Goal: Task Accomplishment & Management: Manage account settings

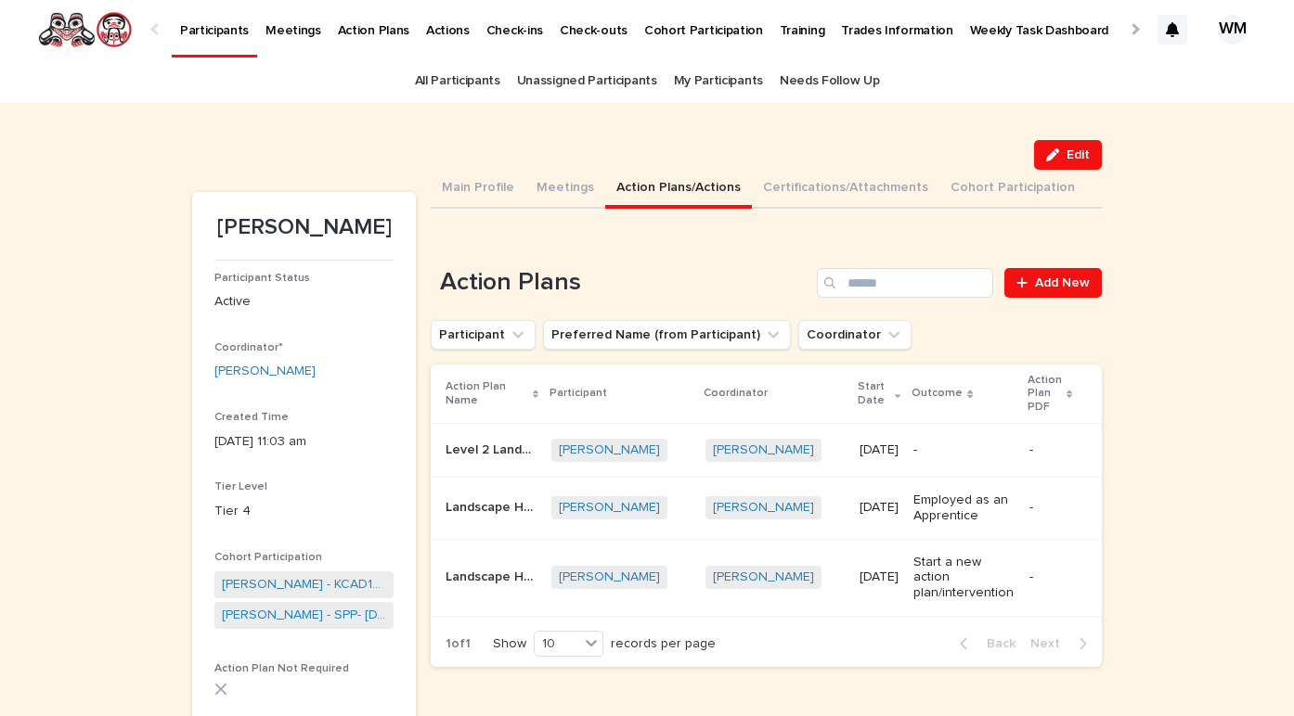
scroll to position [6, 0]
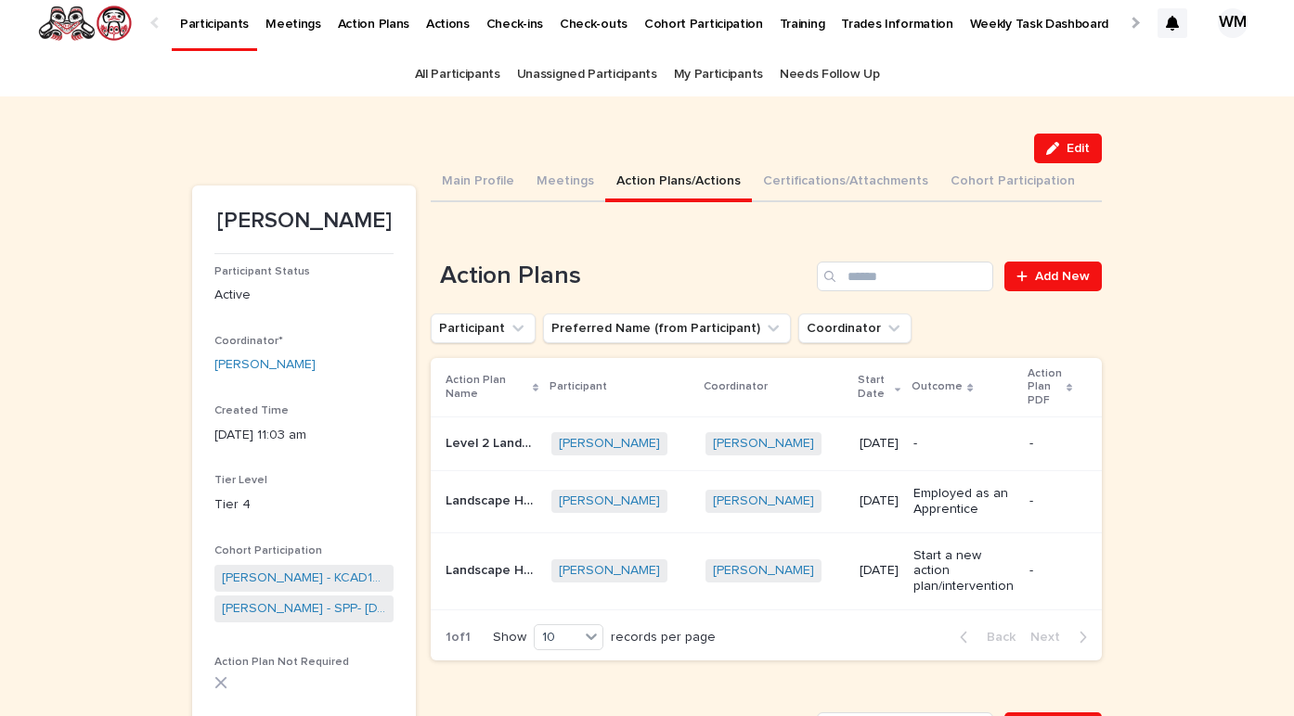
click at [517, 442] on p "Level 2 Landscape Horticulturist Red Seal Program" at bounding box center [492, 441] width 95 height 19
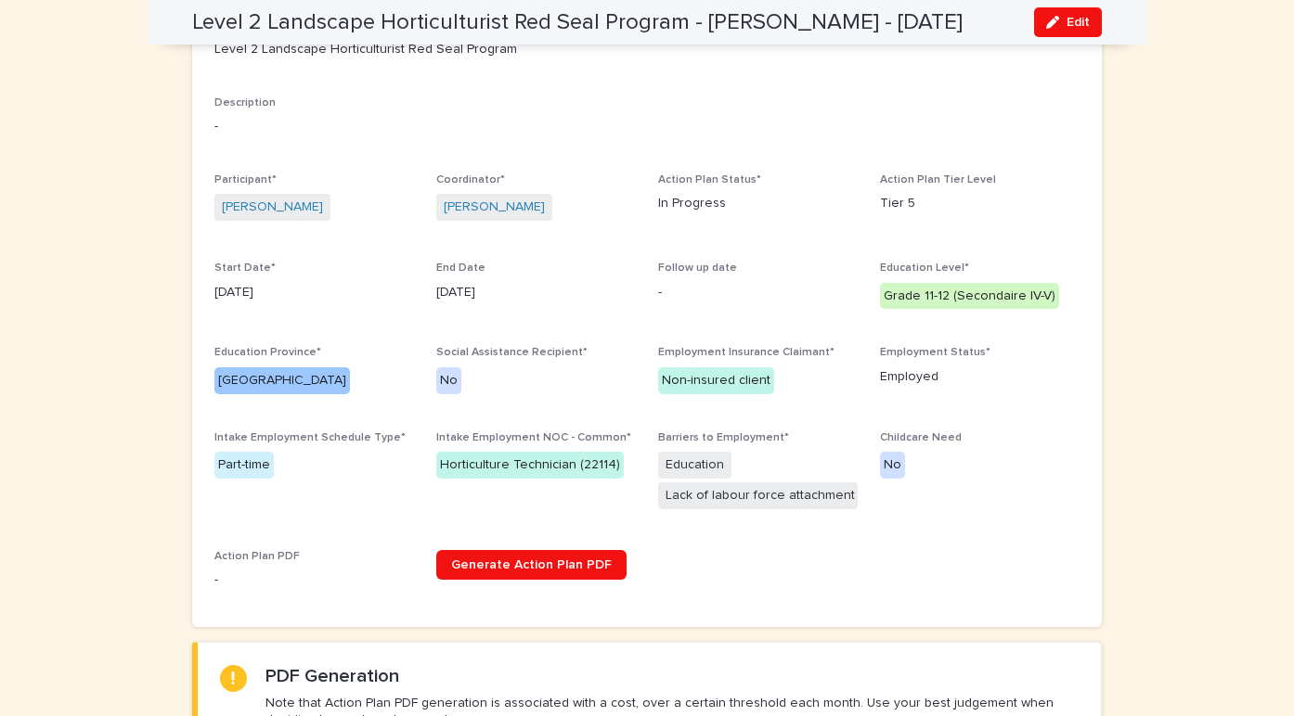
scroll to position [239, 0]
click at [1089, 14] on button "Edit" at bounding box center [1068, 22] width 68 height 30
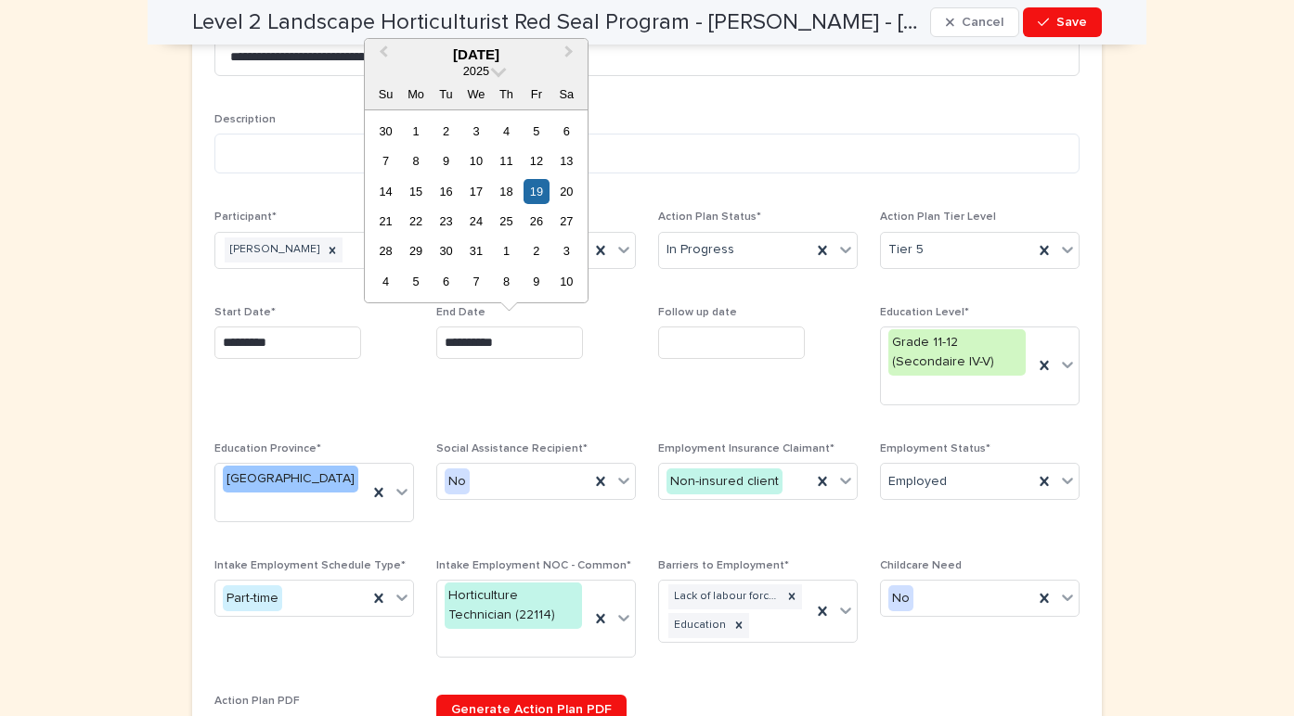
click at [521, 339] on input "**********" at bounding box center [509, 343] width 147 height 32
click at [1072, 29] on button "Save" at bounding box center [1062, 22] width 79 height 30
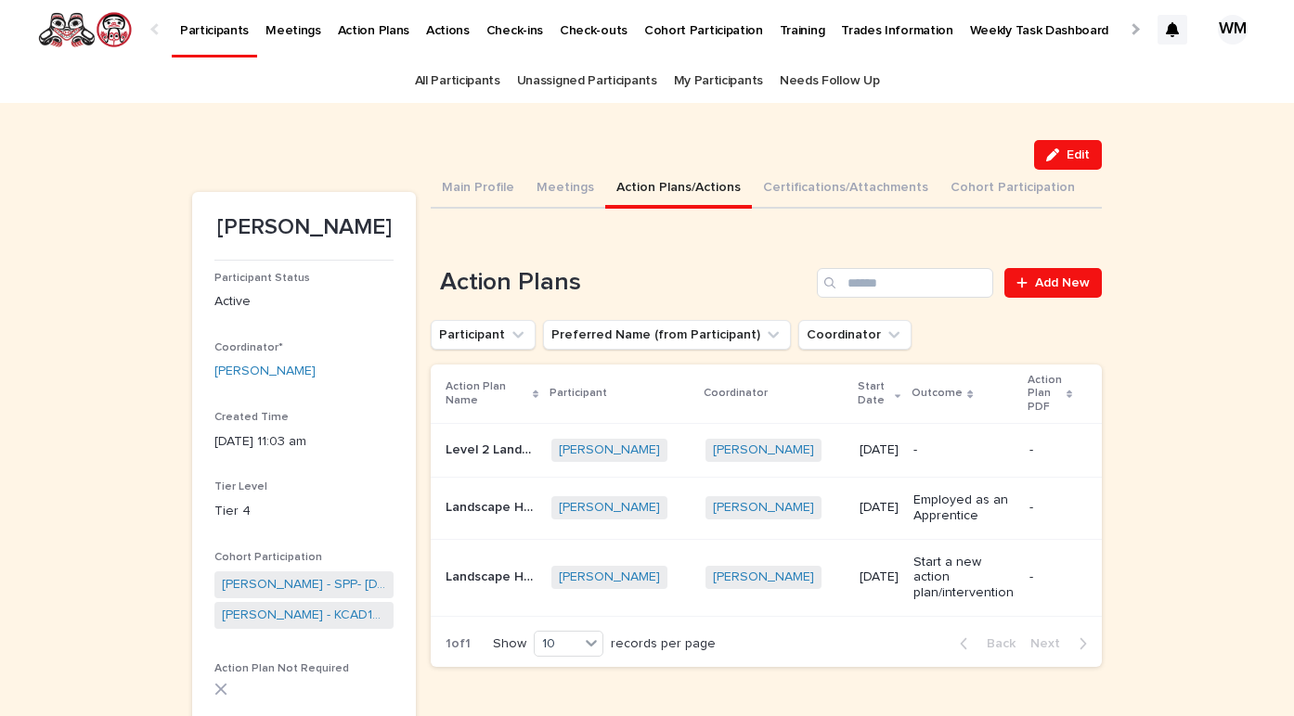
click at [493, 507] on p "Landscape Horticulturist Level 1" at bounding box center [492, 505] width 95 height 19
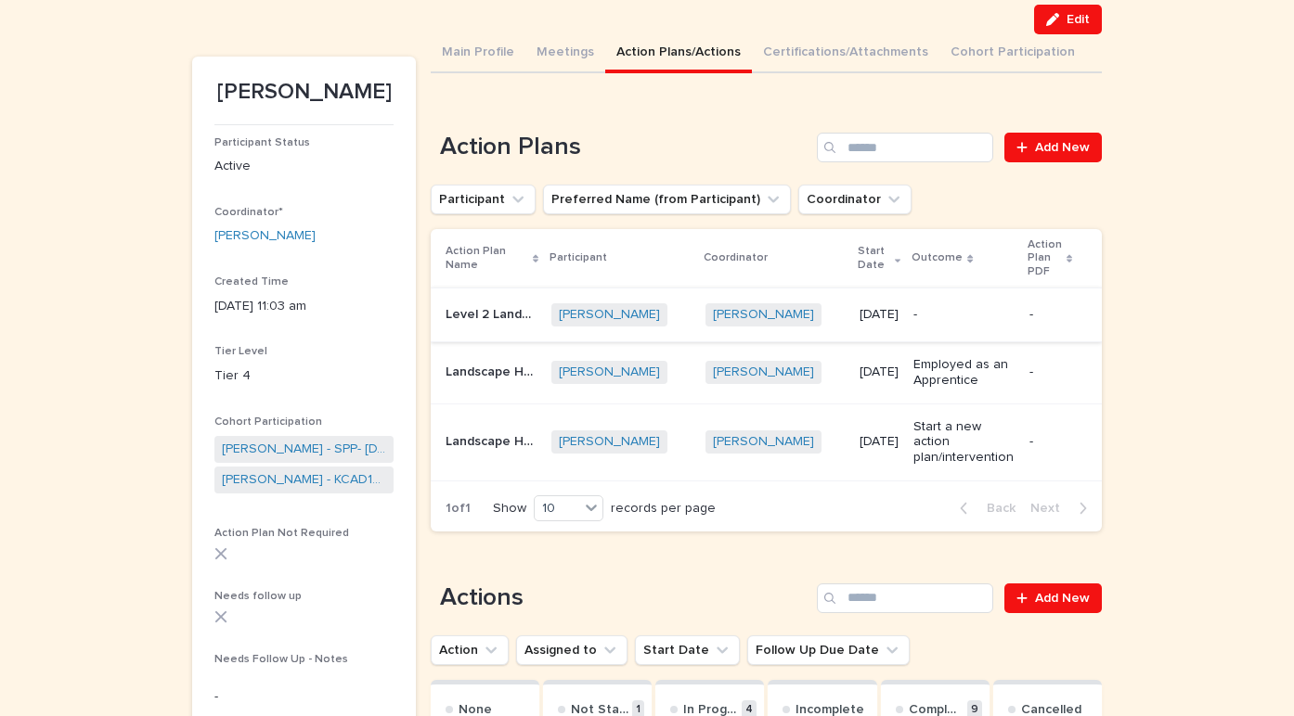
scroll to position [141, 0]
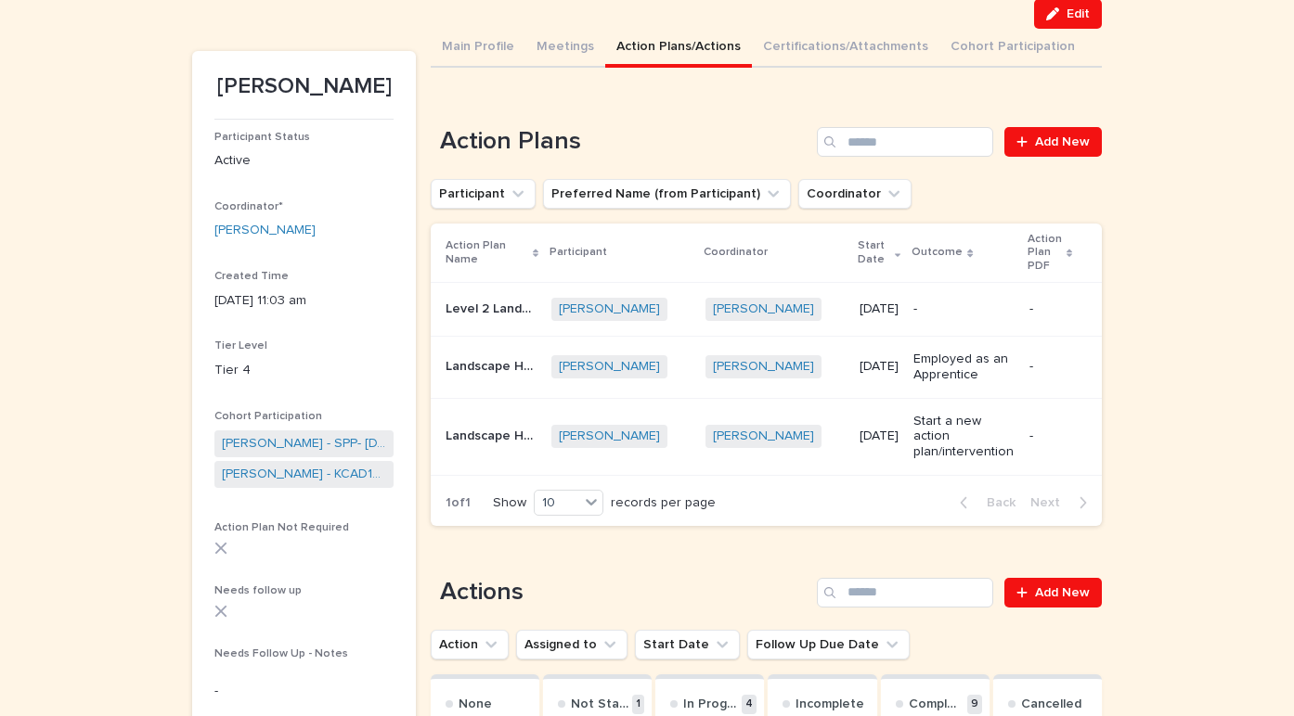
click at [491, 432] on p "Landscape Horticulture Pre- Apprenticeship" at bounding box center [492, 434] width 95 height 19
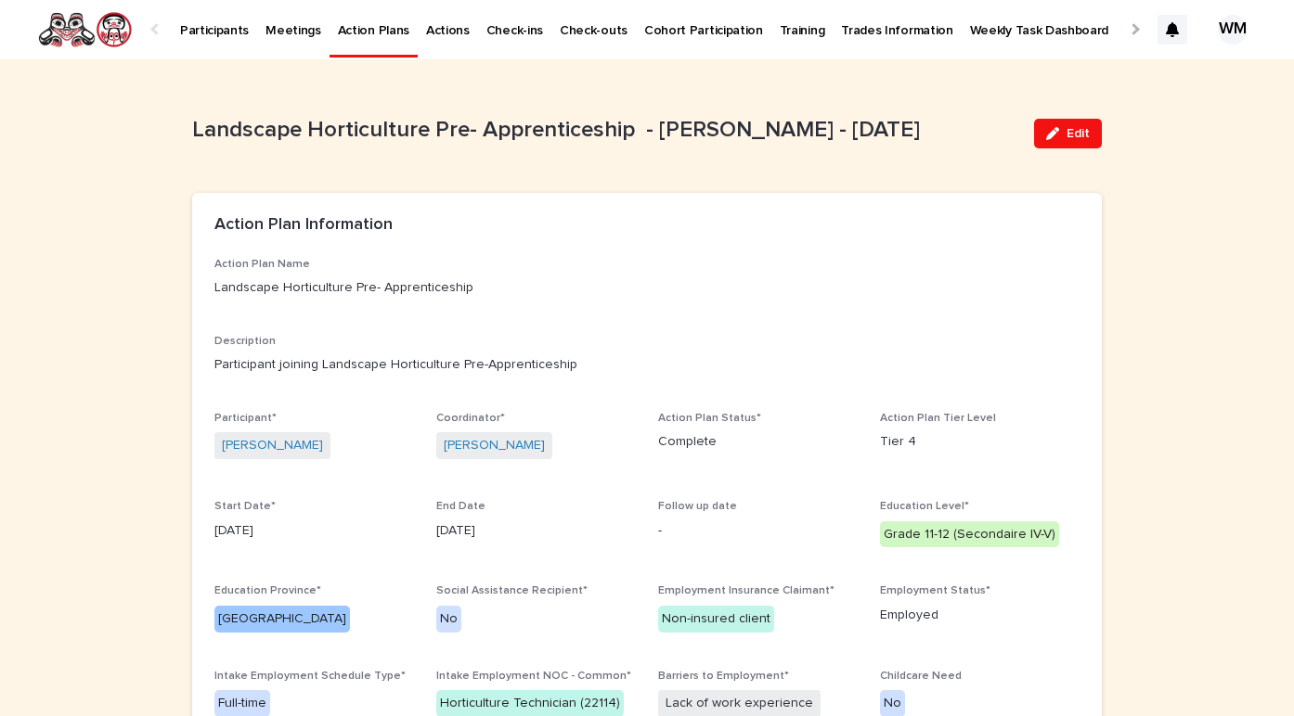
scroll to position [38, 0]
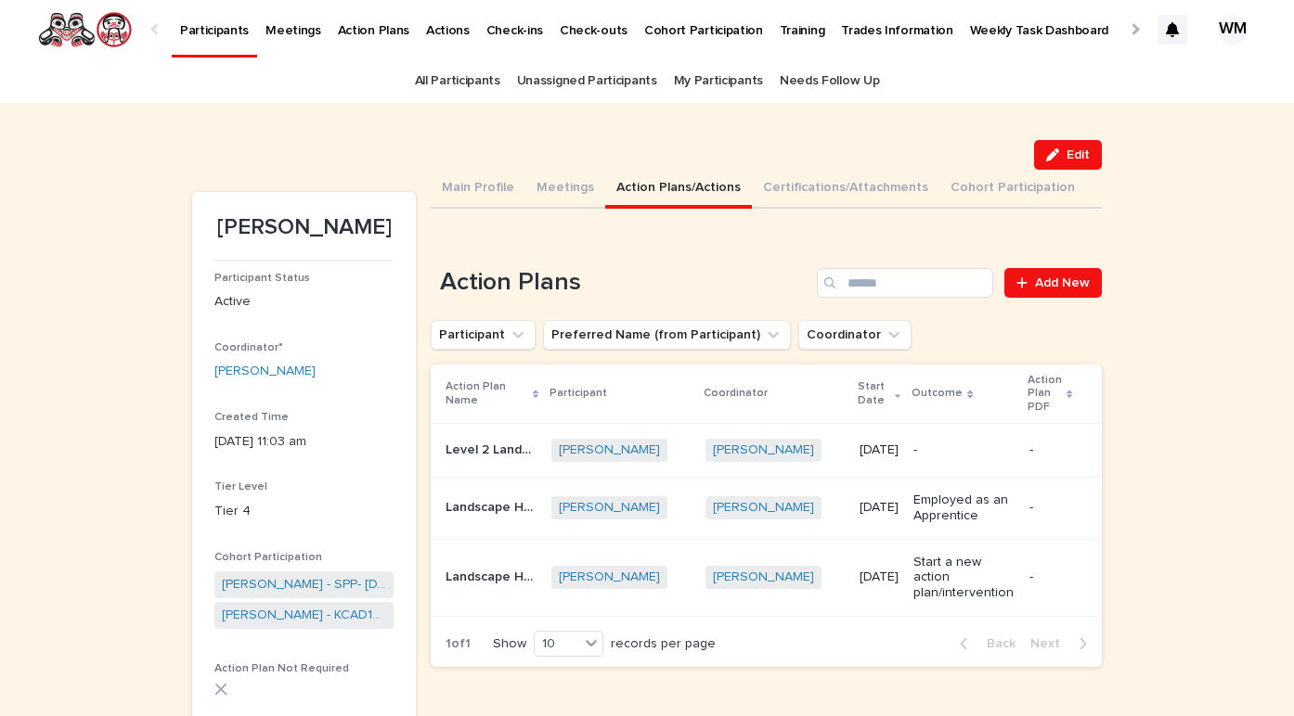
click at [995, 32] on p "Weekly Task Dashboard" at bounding box center [1039, 19] width 139 height 39
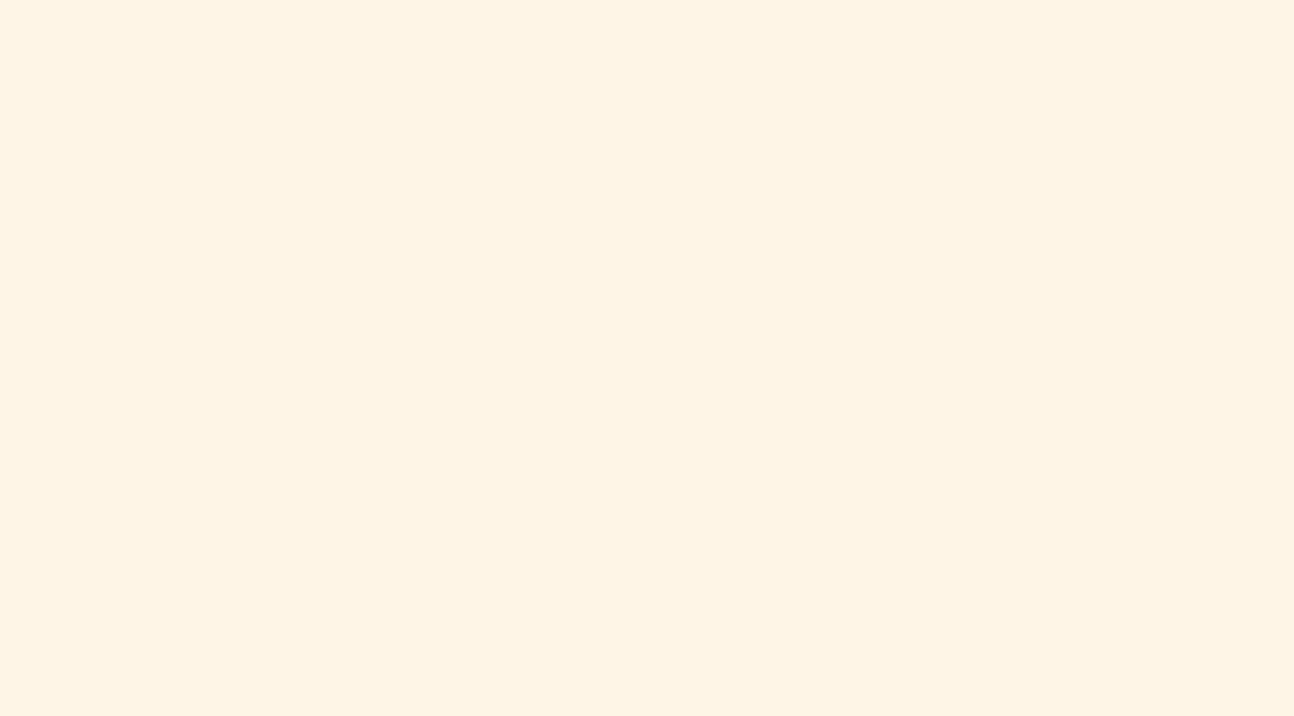
scroll to position [1160, 0]
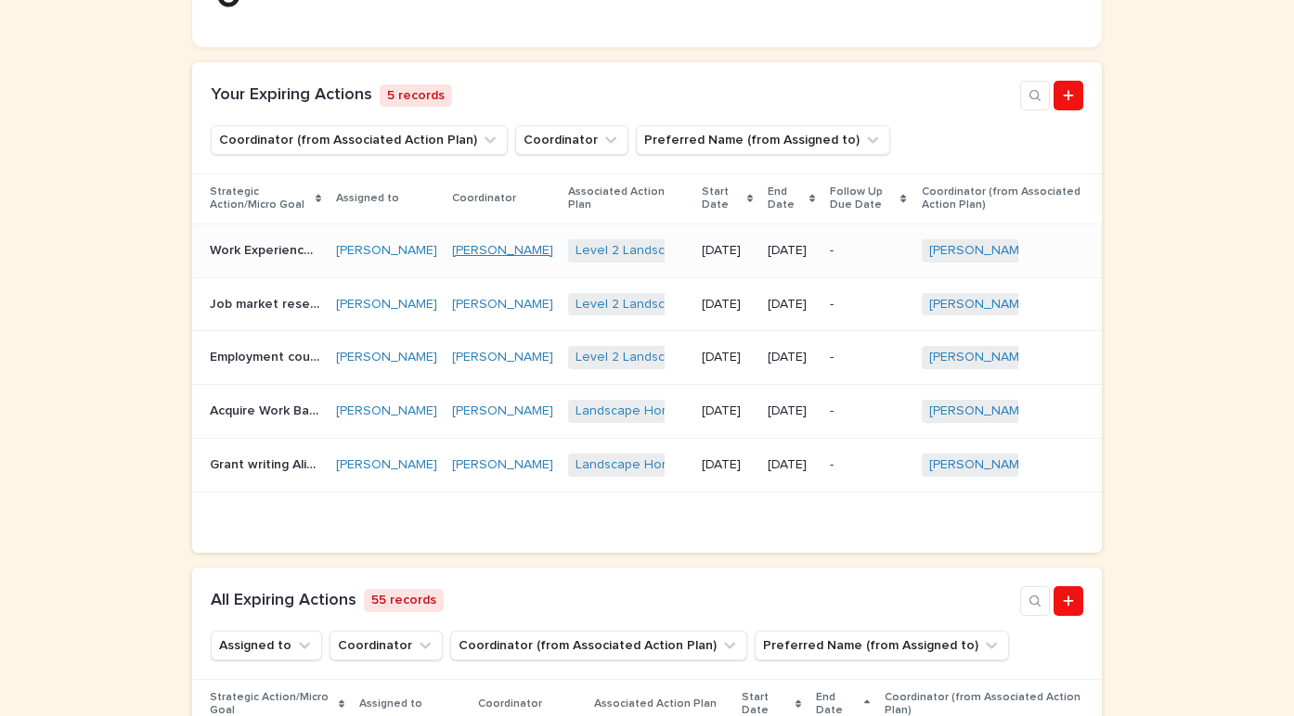
scroll to position [471, 0]
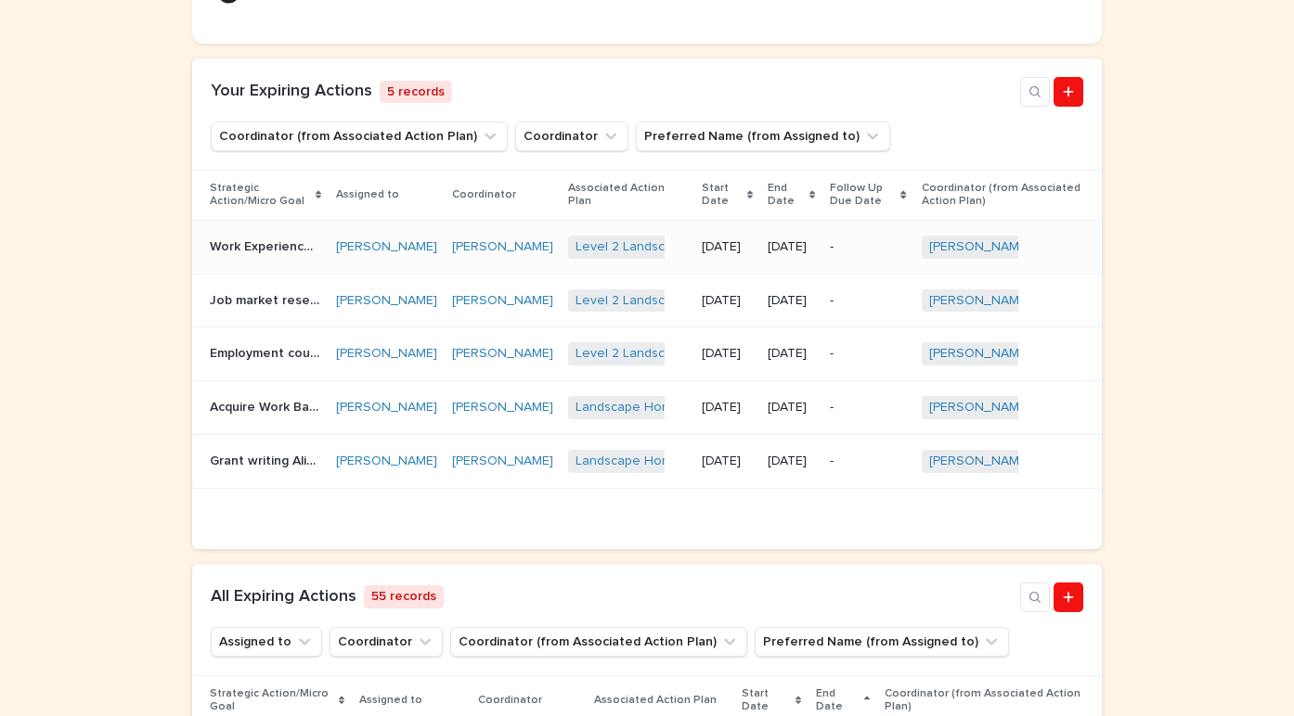
click at [280, 255] on p "Work Experience -Kitsumkalum job creation partnership at K5T" at bounding box center [267, 245] width 115 height 19
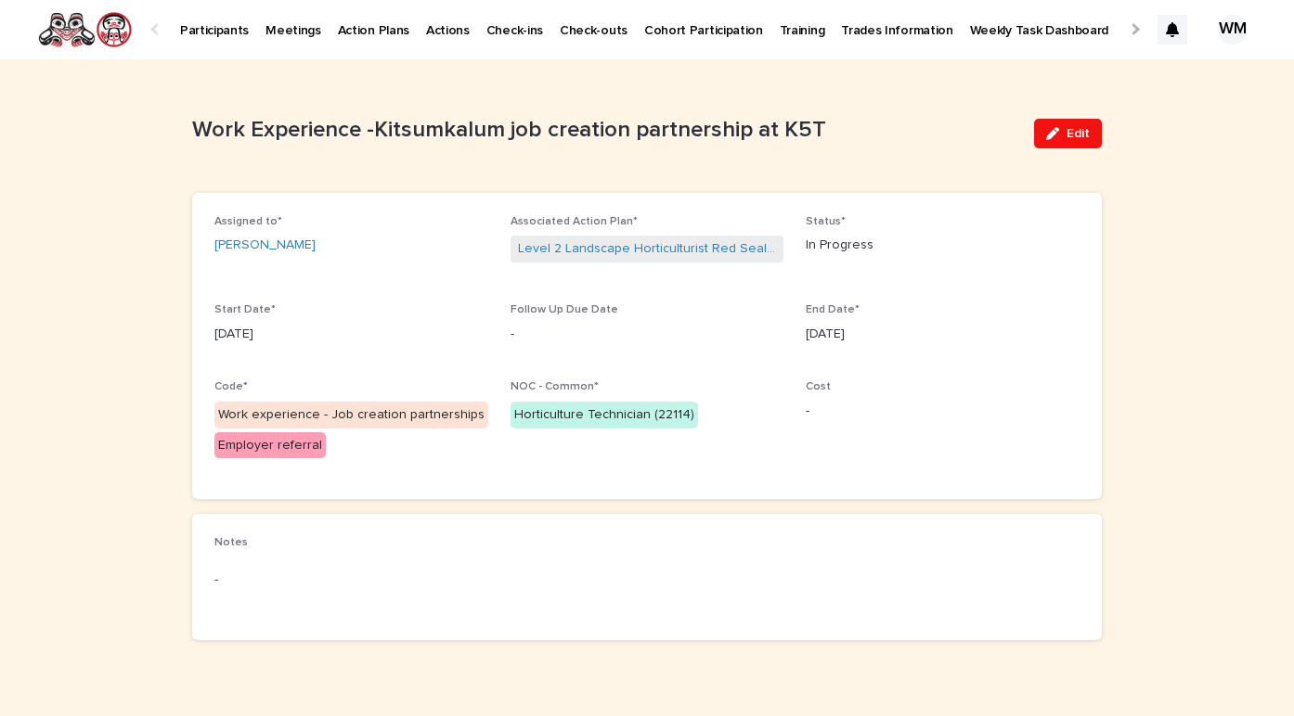
click at [1025, 294] on div "Assigned to* Teresa Robinson Associated Action Plan* Level 2 Landscape Horticul…" at bounding box center [646, 346] width 865 height 262
click at [1080, 137] on span "Edit" at bounding box center [1077, 133] width 23 height 13
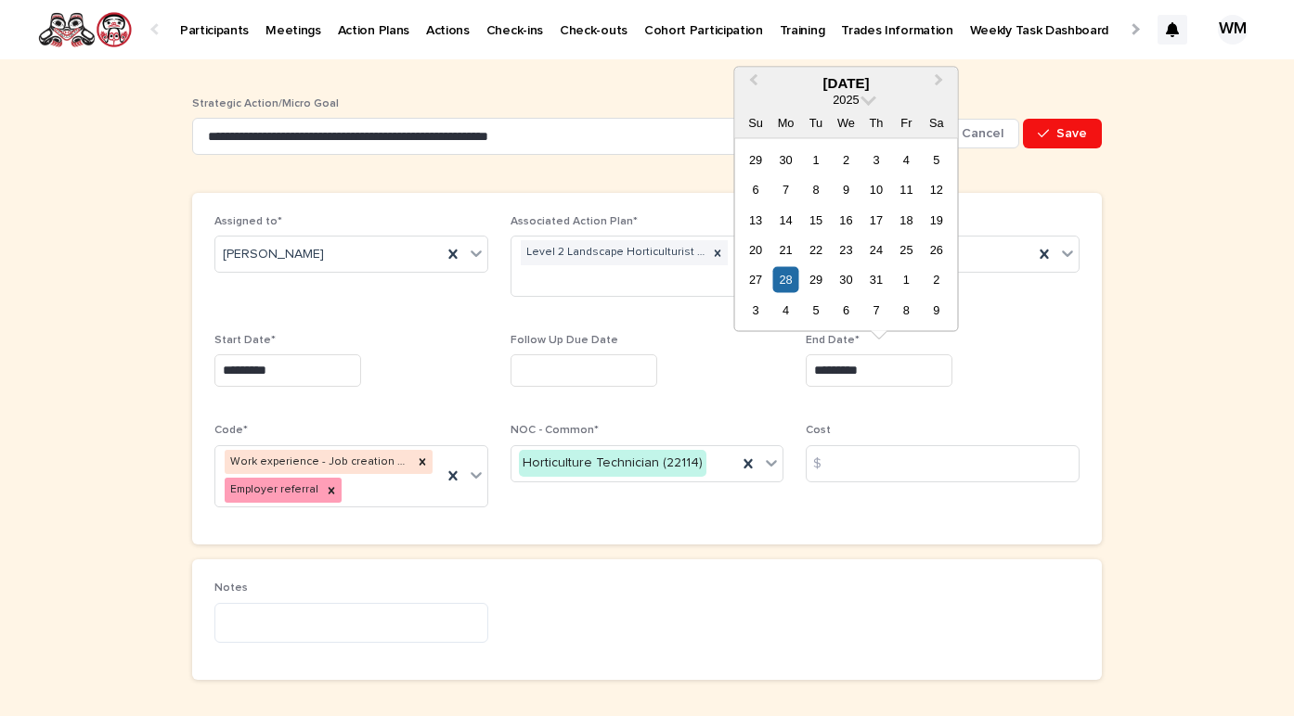
click at [893, 368] on input "*********" at bounding box center [879, 371] width 147 height 32
type input "*"
click at [946, 79] on button "Next Month" at bounding box center [941, 84] width 30 height 30
click at [902, 245] on div "24" at bounding box center [906, 250] width 25 height 25
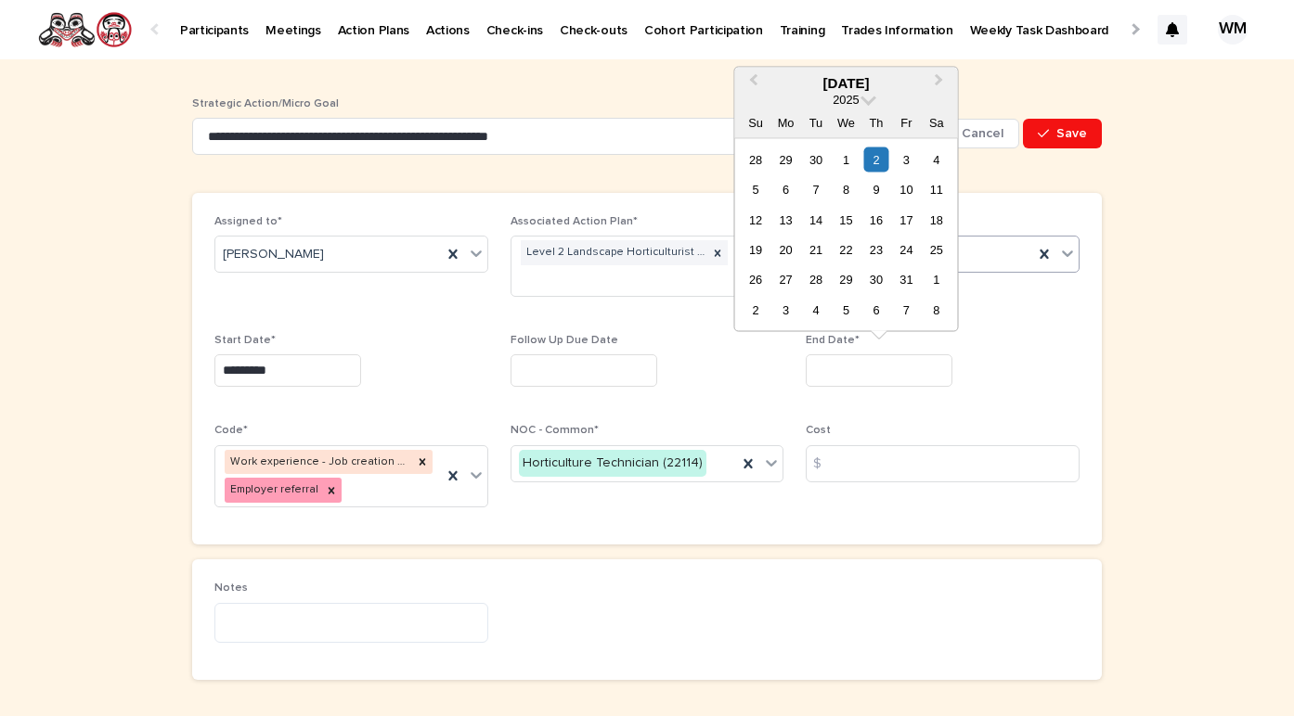
type input "**********"
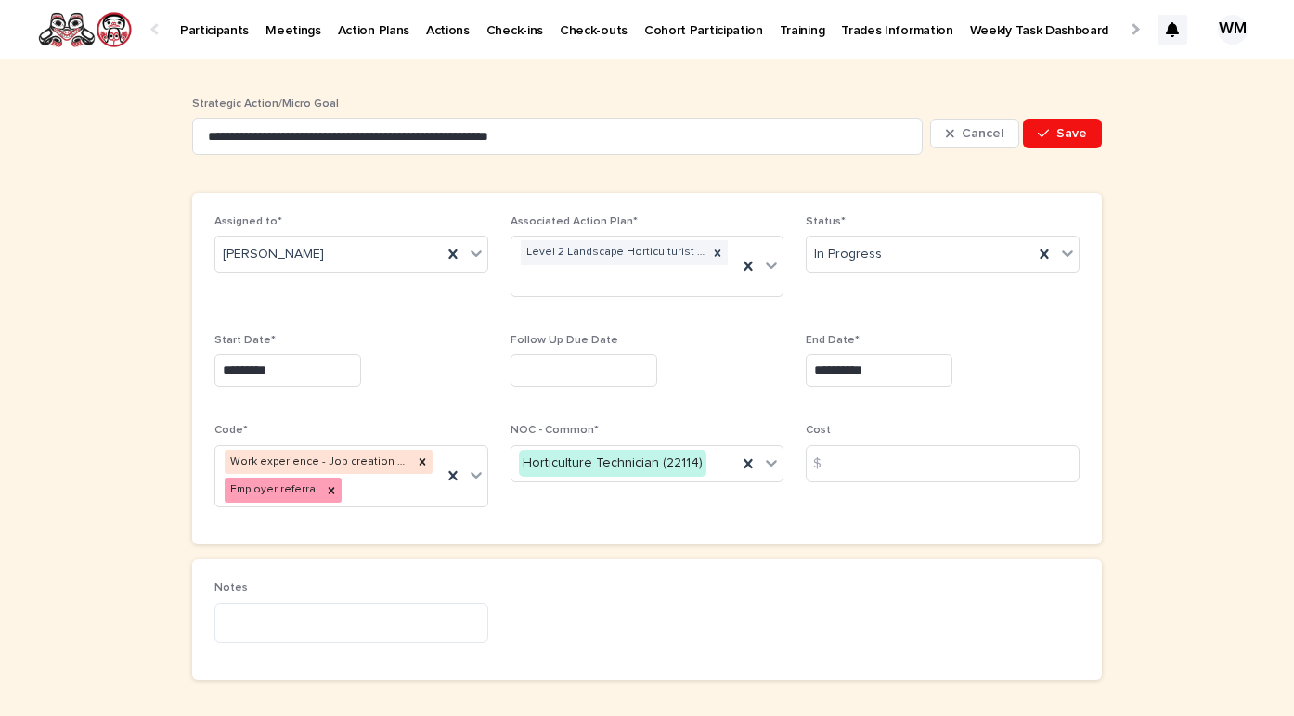
click at [1031, 301] on span "Status* In Progress" at bounding box center [943, 263] width 274 height 97
click at [1072, 139] on span "Save" at bounding box center [1071, 133] width 31 height 13
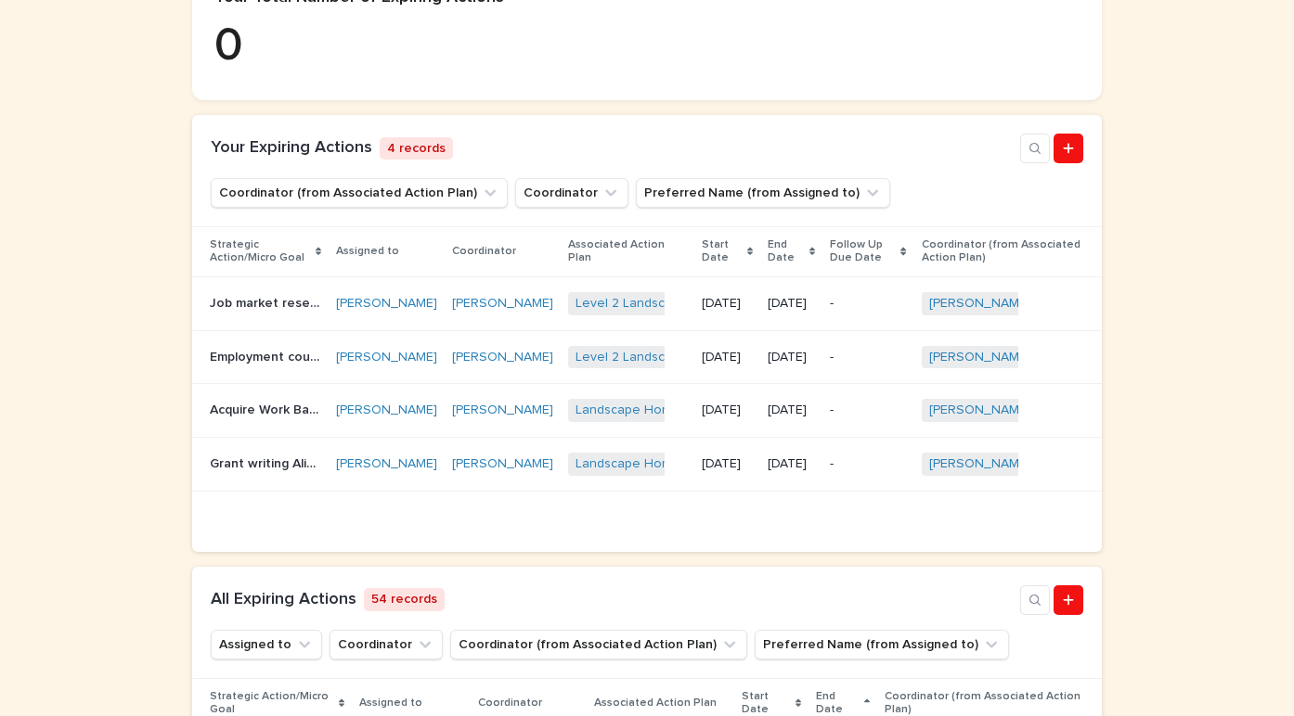
scroll to position [416, 0]
click at [299, 418] on p "Acquire Work Based Hours" at bounding box center [267, 407] width 115 height 19
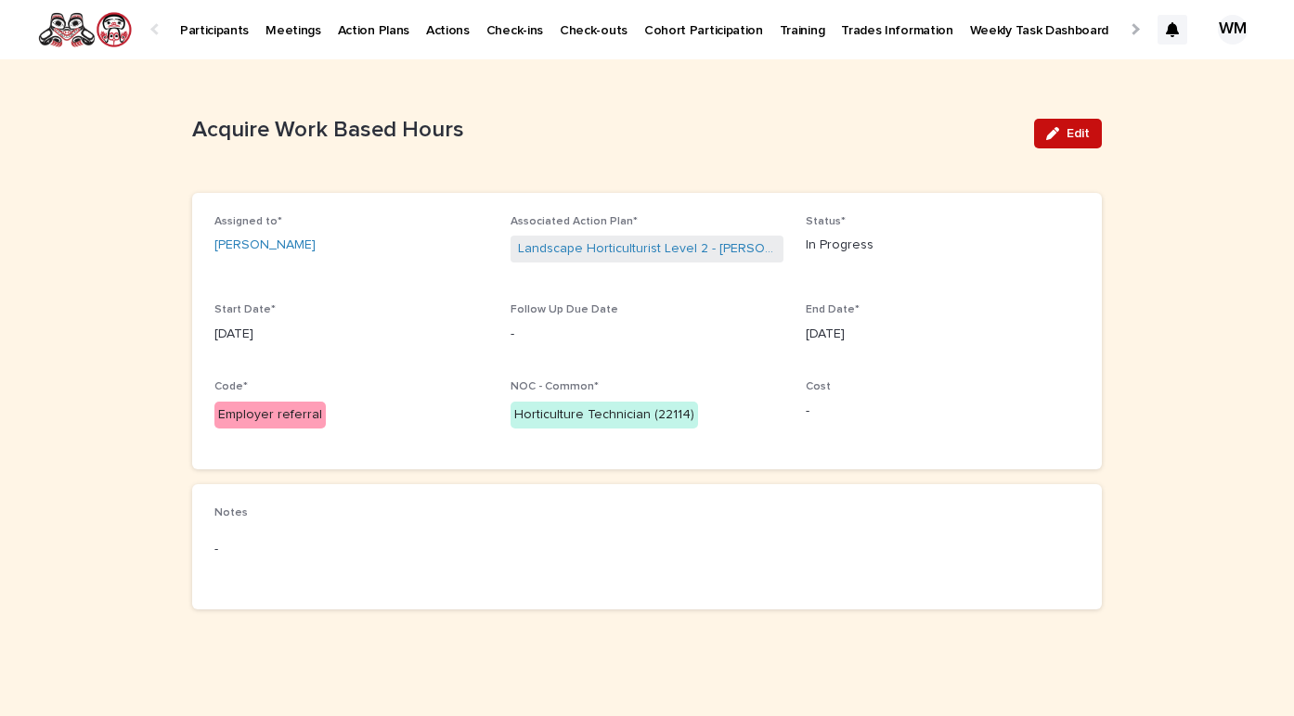
click at [1048, 148] on button "Edit" at bounding box center [1068, 134] width 68 height 30
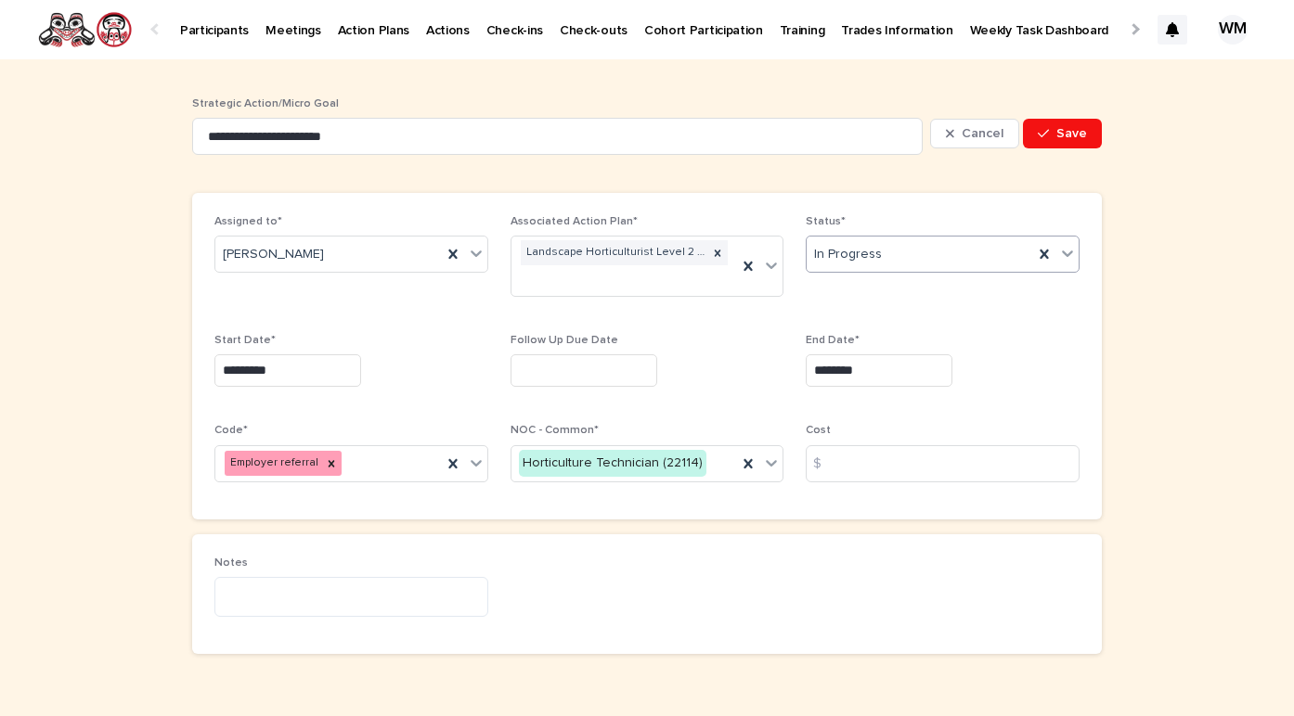
click at [995, 253] on div "In Progress" at bounding box center [919, 254] width 226 height 31
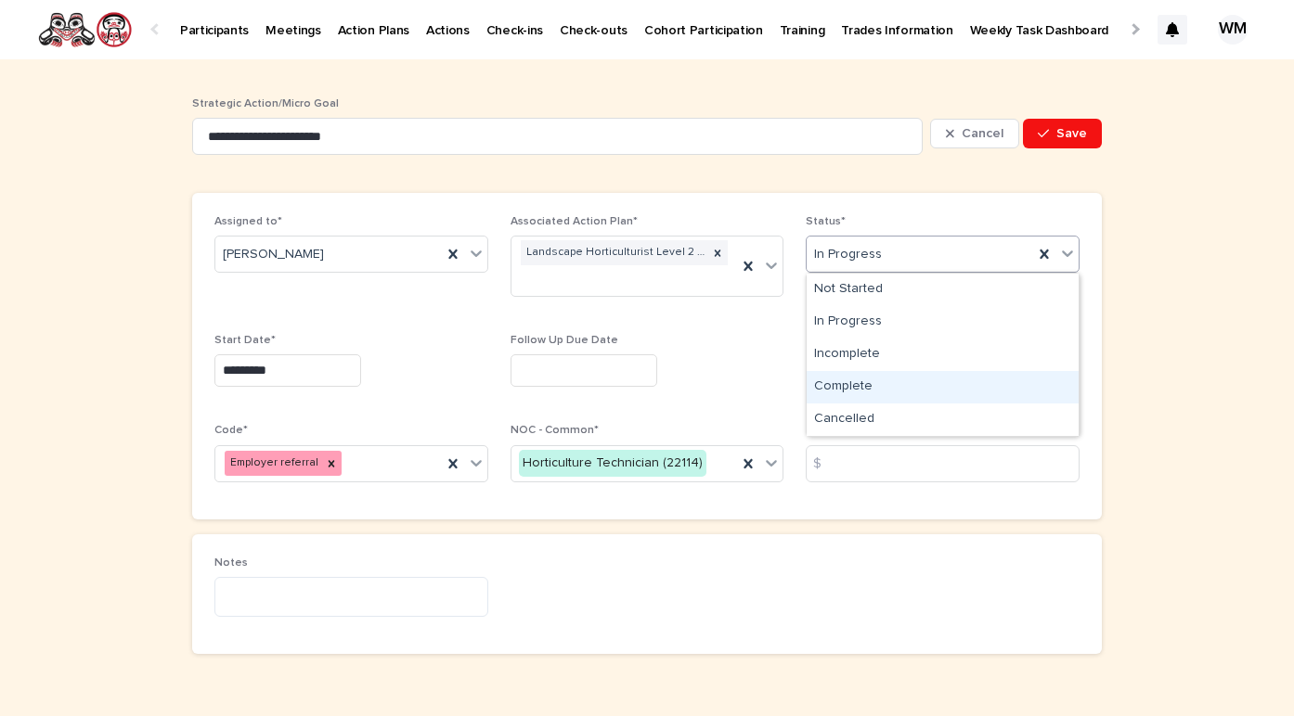
click at [863, 393] on div "Complete" at bounding box center [942, 387] width 272 height 32
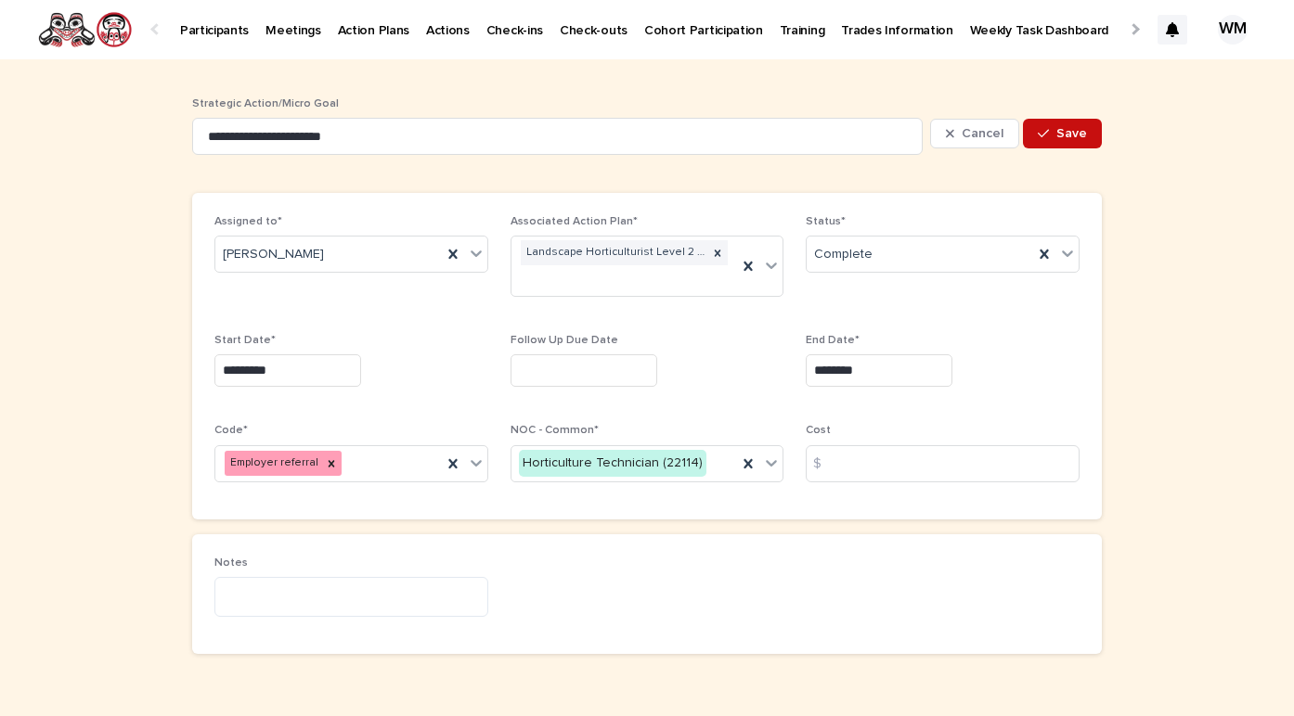
click at [1068, 132] on span "Save" at bounding box center [1071, 133] width 31 height 13
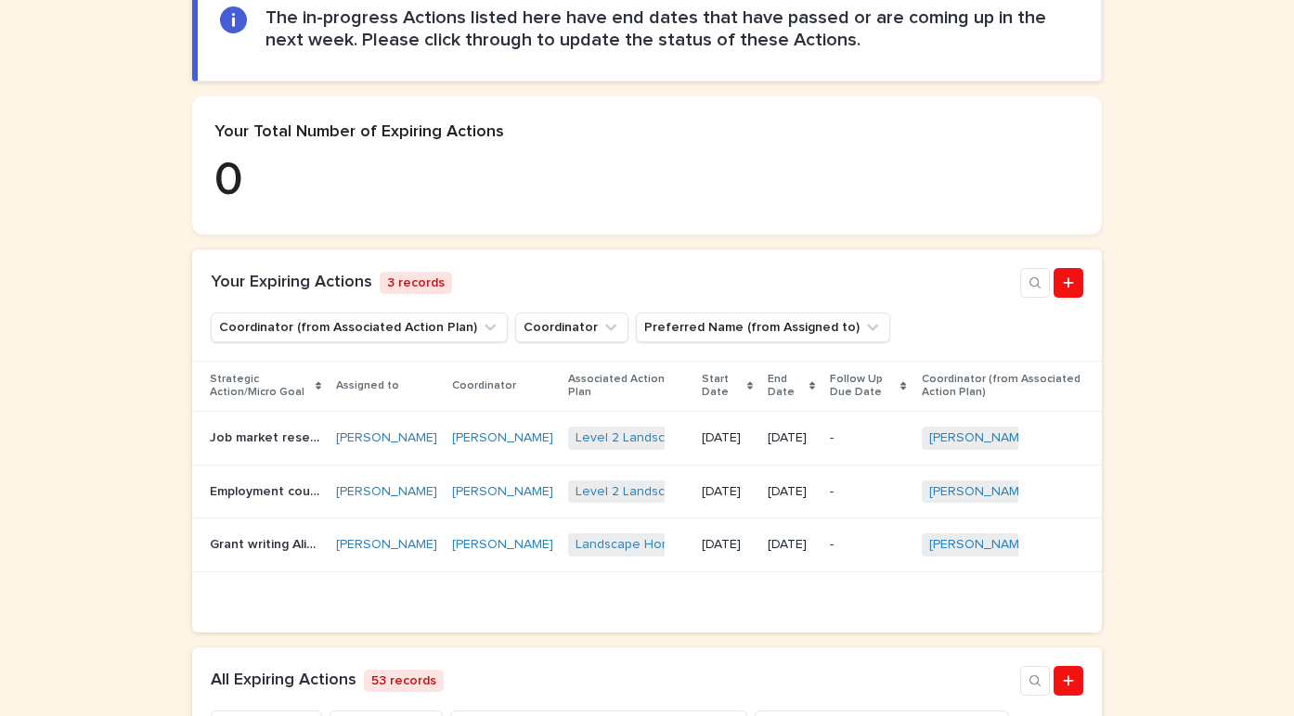
scroll to position [265, 0]
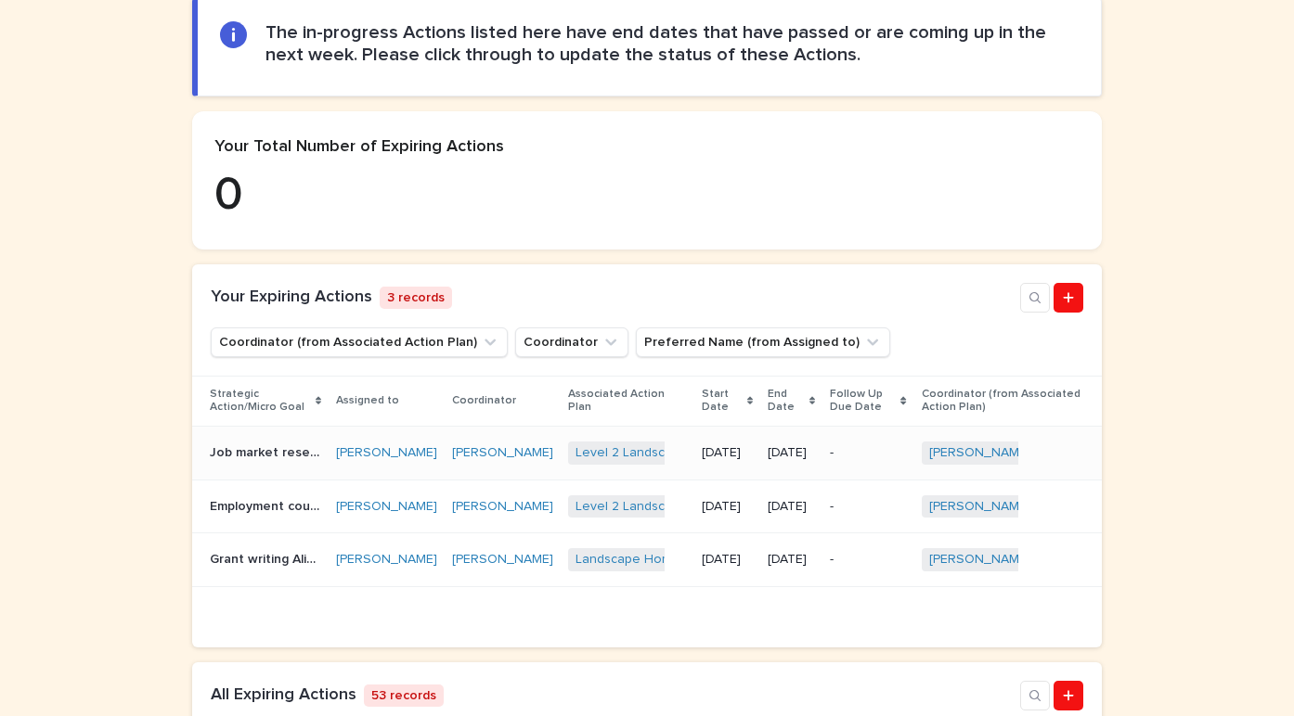
click at [290, 458] on p "Job market research in Herbology" at bounding box center [267, 451] width 115 height 19
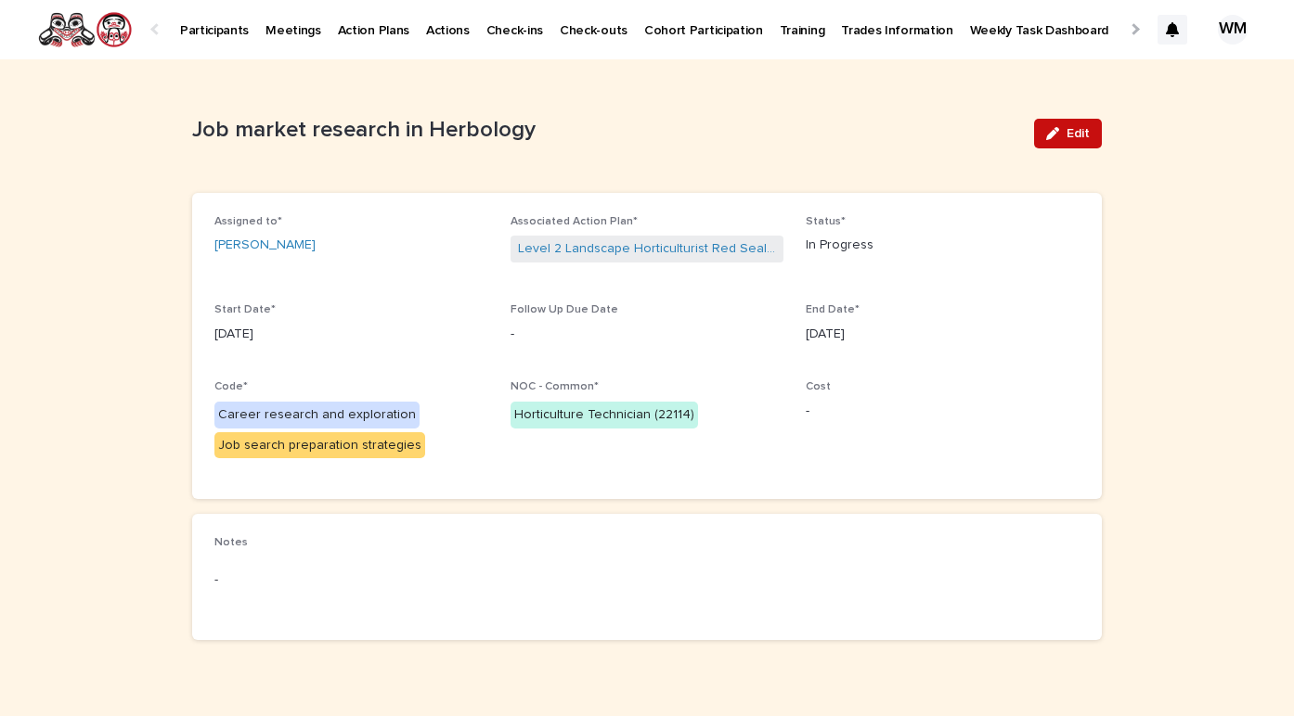
click at [1064, 133] on div "button" at bounding box center [1056, 133] width 20 height 13
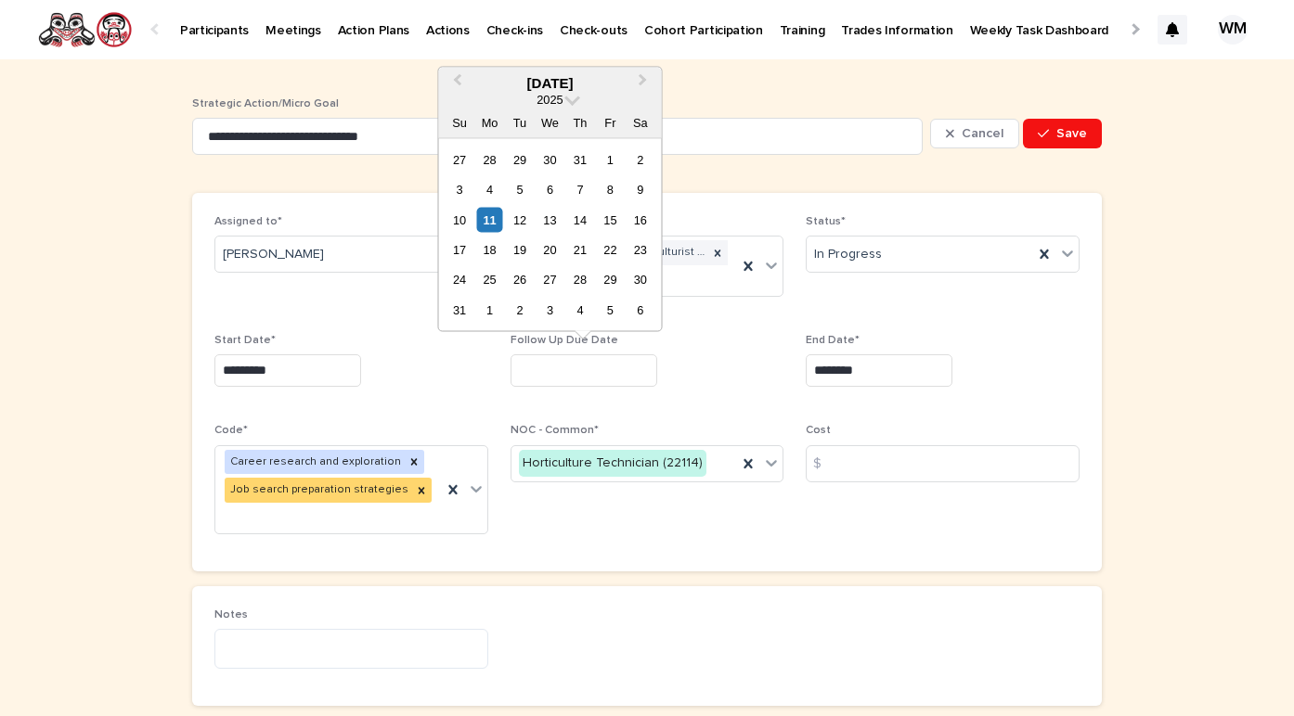
click at [560, 378] on input "text" at bounding box center [583, 371] width 147 height 32
click at [643, 78] on span "Next Month" at bounding box center [643, 82] width 0 height 25
click at [753, 355] on div at bounding box center [647, 371] width 274 height 32
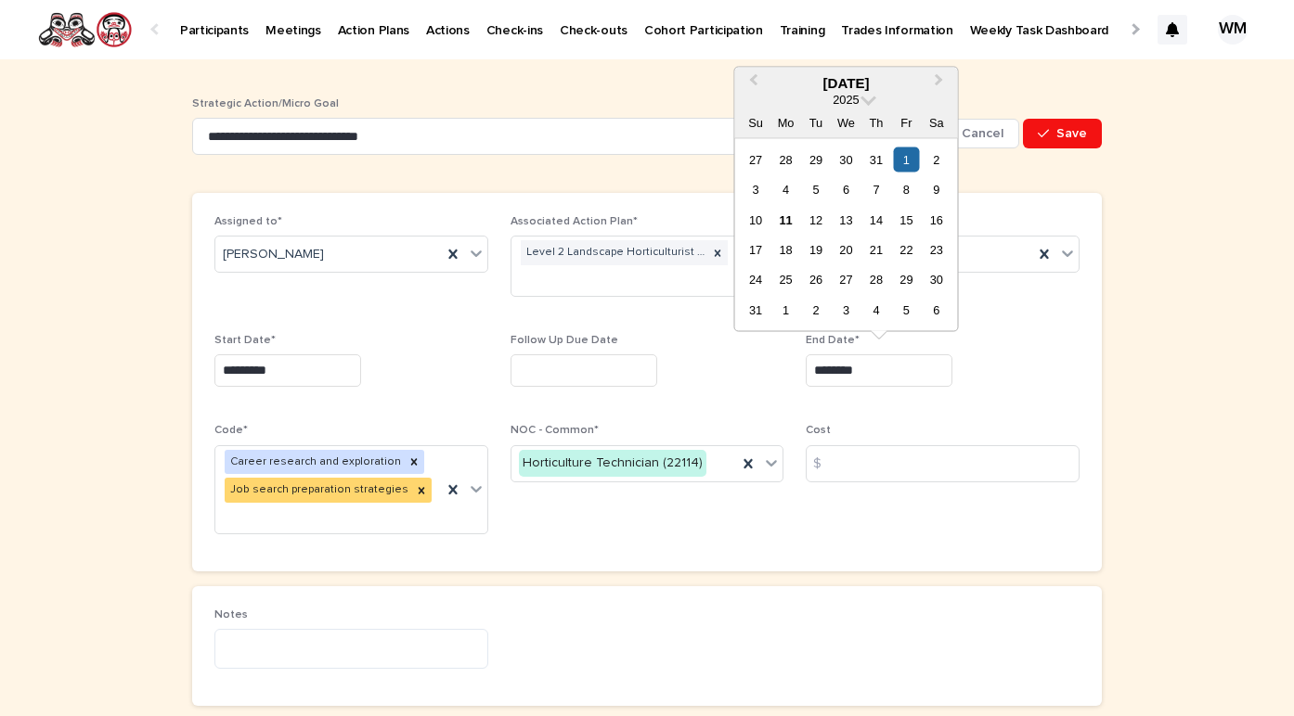
click at [881, 375] on input "********" at bounding box center [879, 371] width 147 height 32
click at [943, 86] on button "Next Month" at bounding box center [941, 84] width 30 height 30
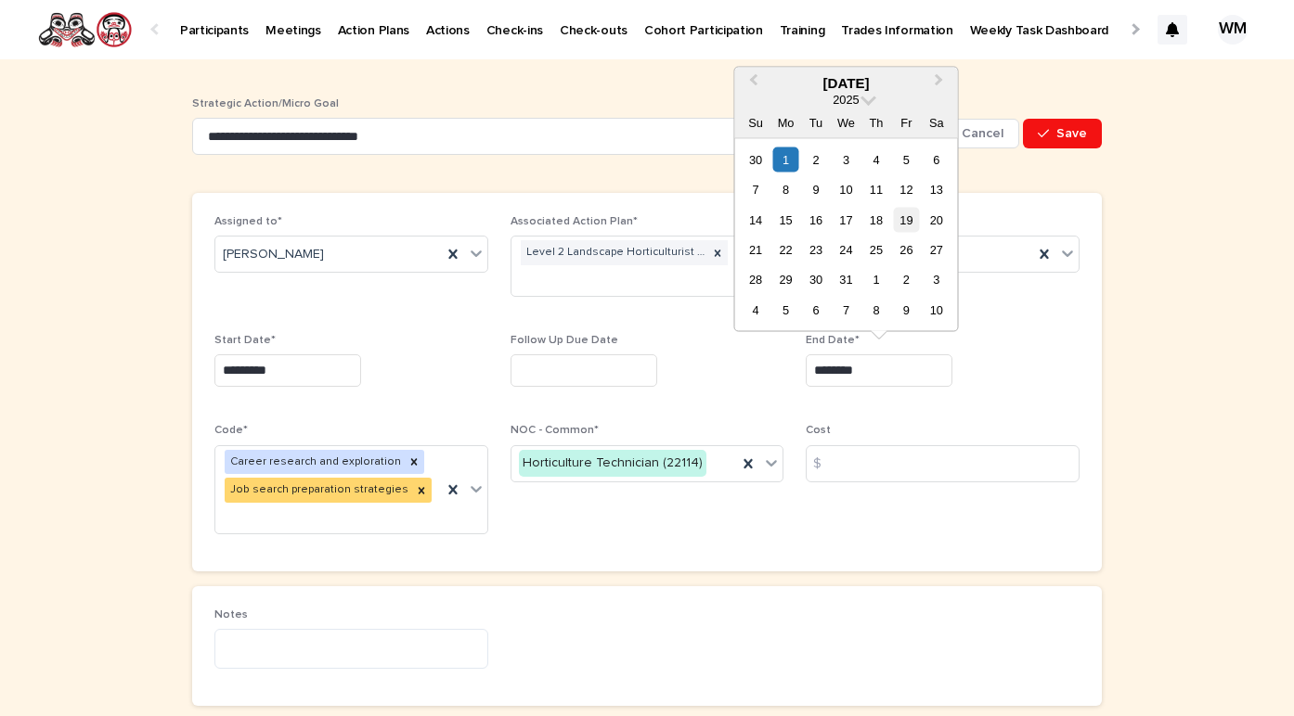
click at [904, 220] on div "19" at bounding box center [906, 219] width 25 height 25
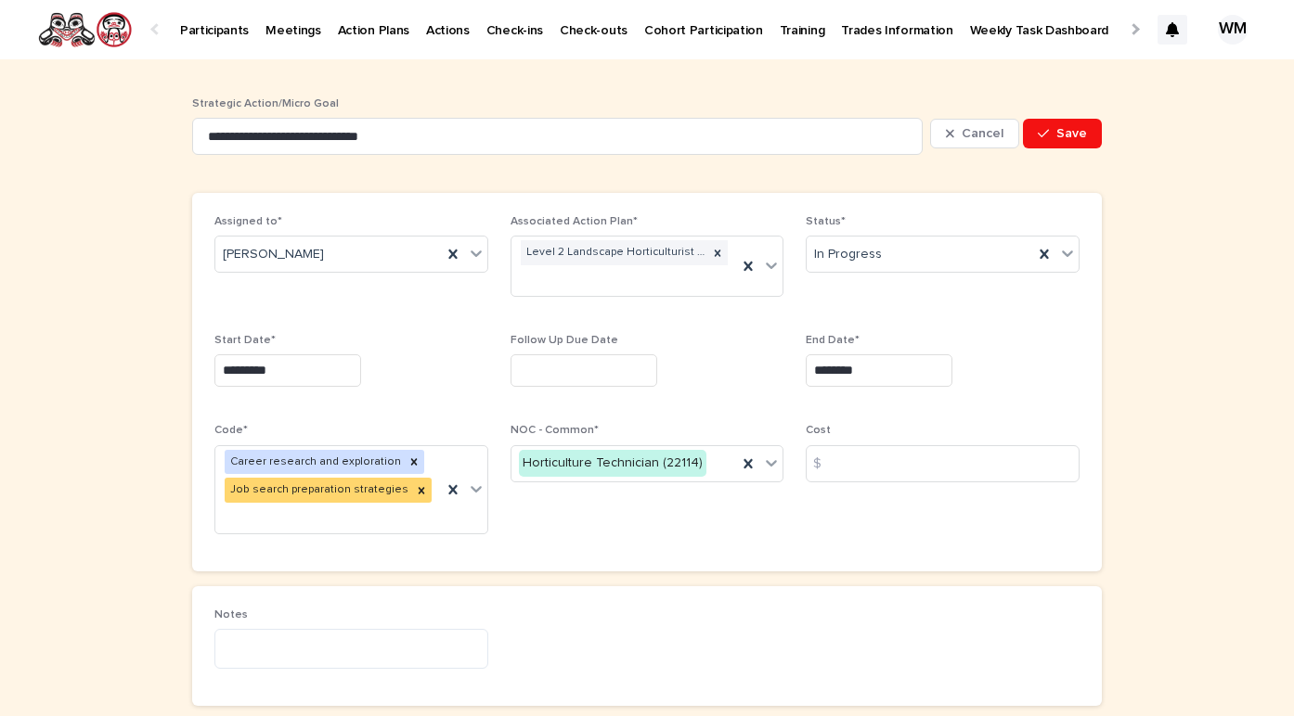
type input "**********"
click at [1051, 133] on div "button" at bounding box center [1047, 133] width 19 height 13
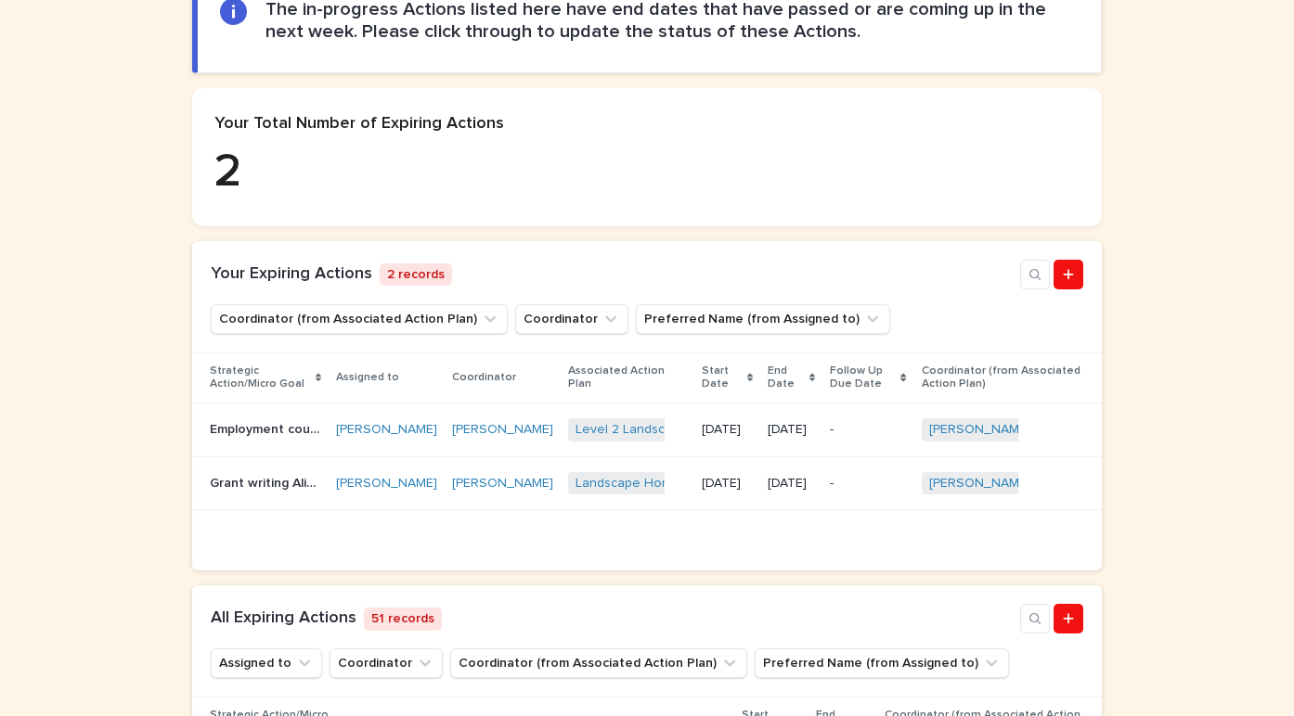
scroll to position [291, 0]
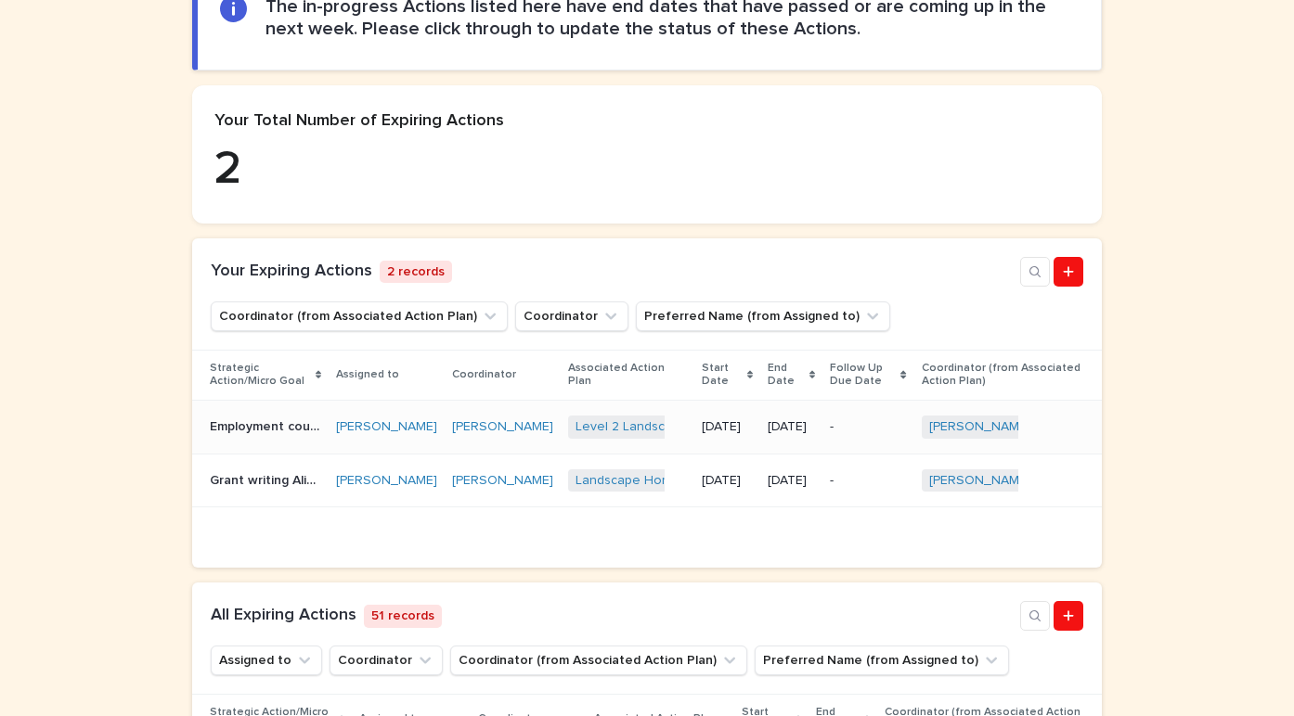
click at [284, 432] on p "Employment counseling" at bounding box center [267, 425] width 115 height 19
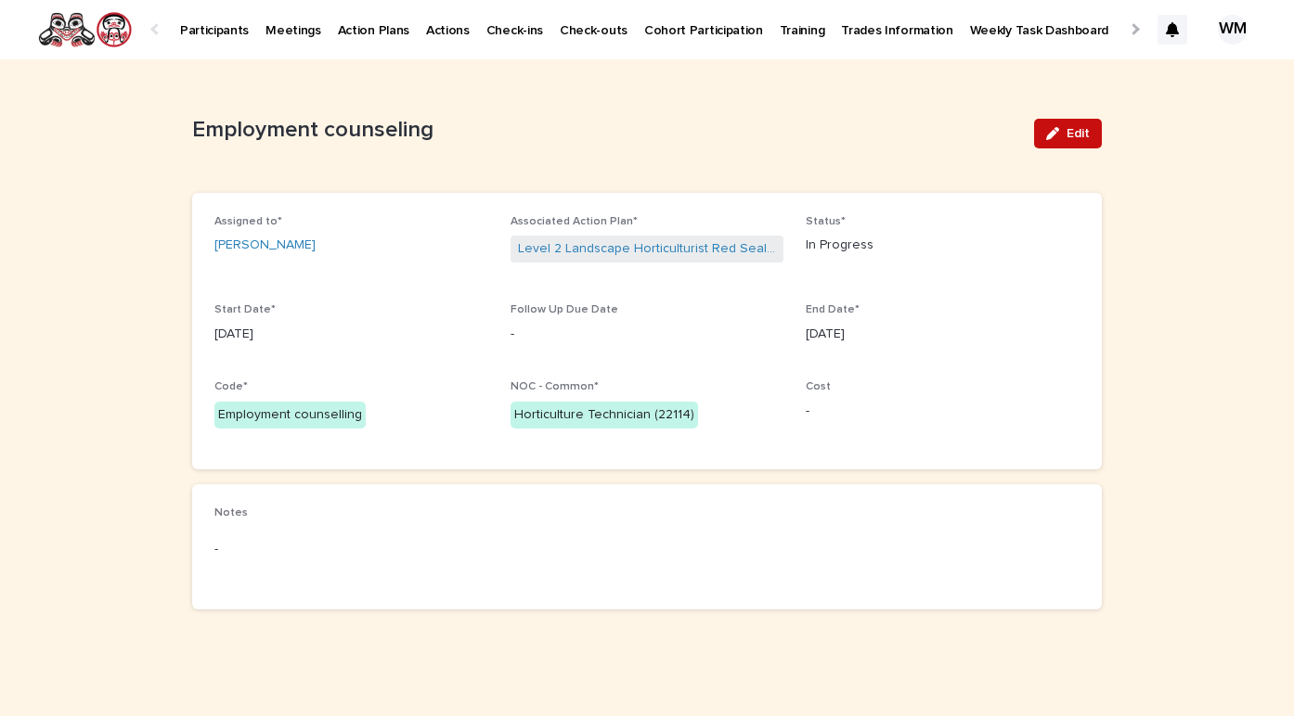
click at [1089, 134] on button "Edit" at bounding box center [1068, 134] width 68 height 30
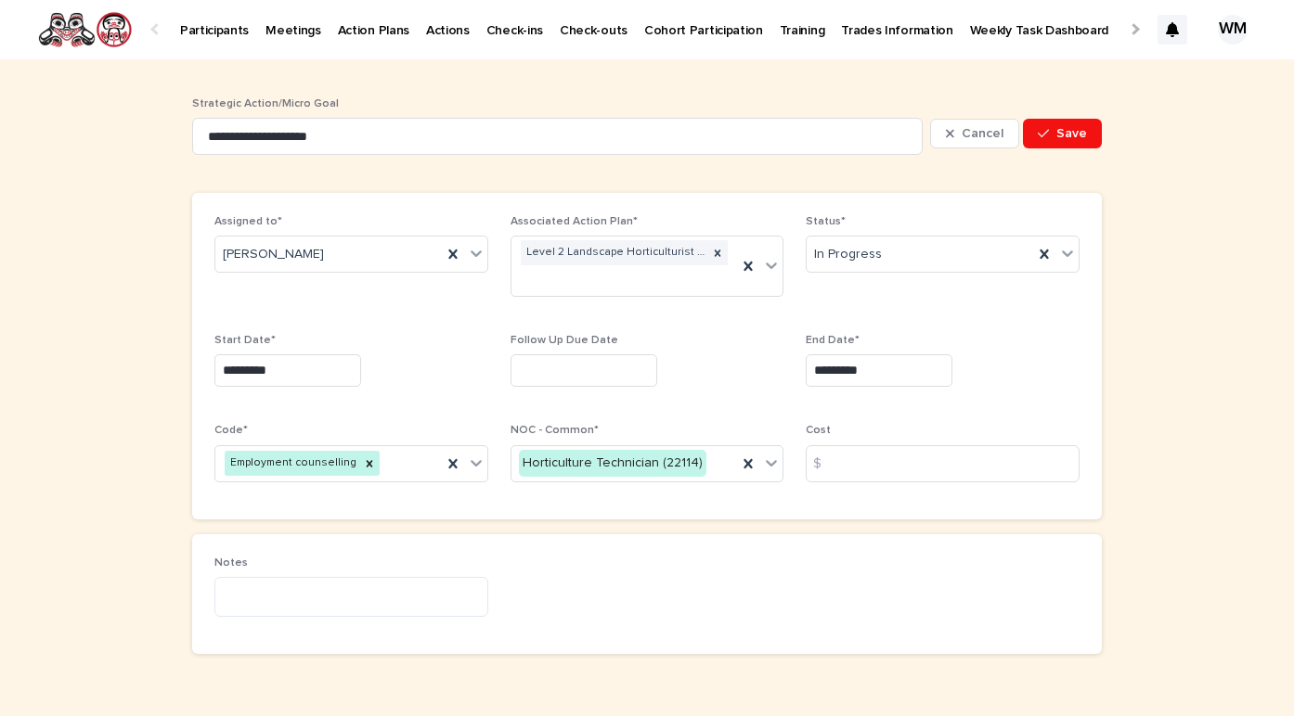
click at [885, 372] on input "*********" at bounding box center [879, 371] width 147 height 32
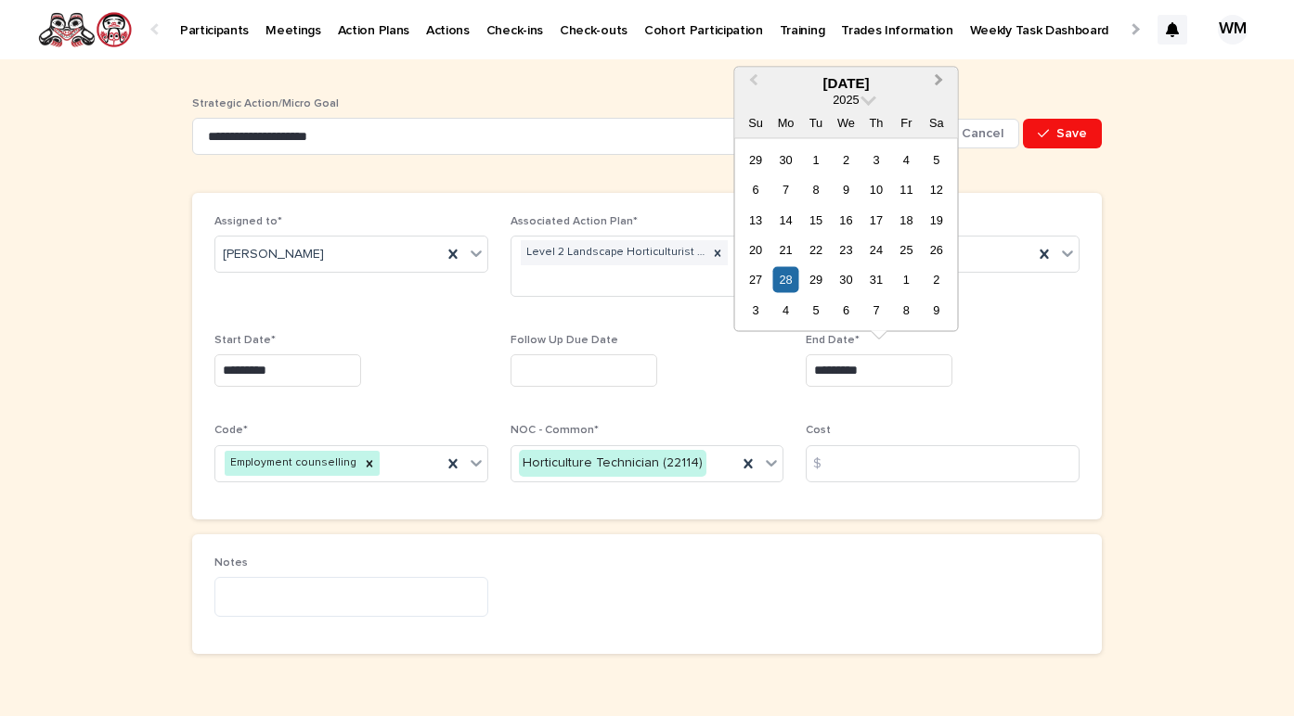
click at [934, 85] on button "Next Month" at bounding box center [941, 84] width 30 height 30
click at [755, 307] on div "31" at bounding box center [754, 309] width 25 height 25
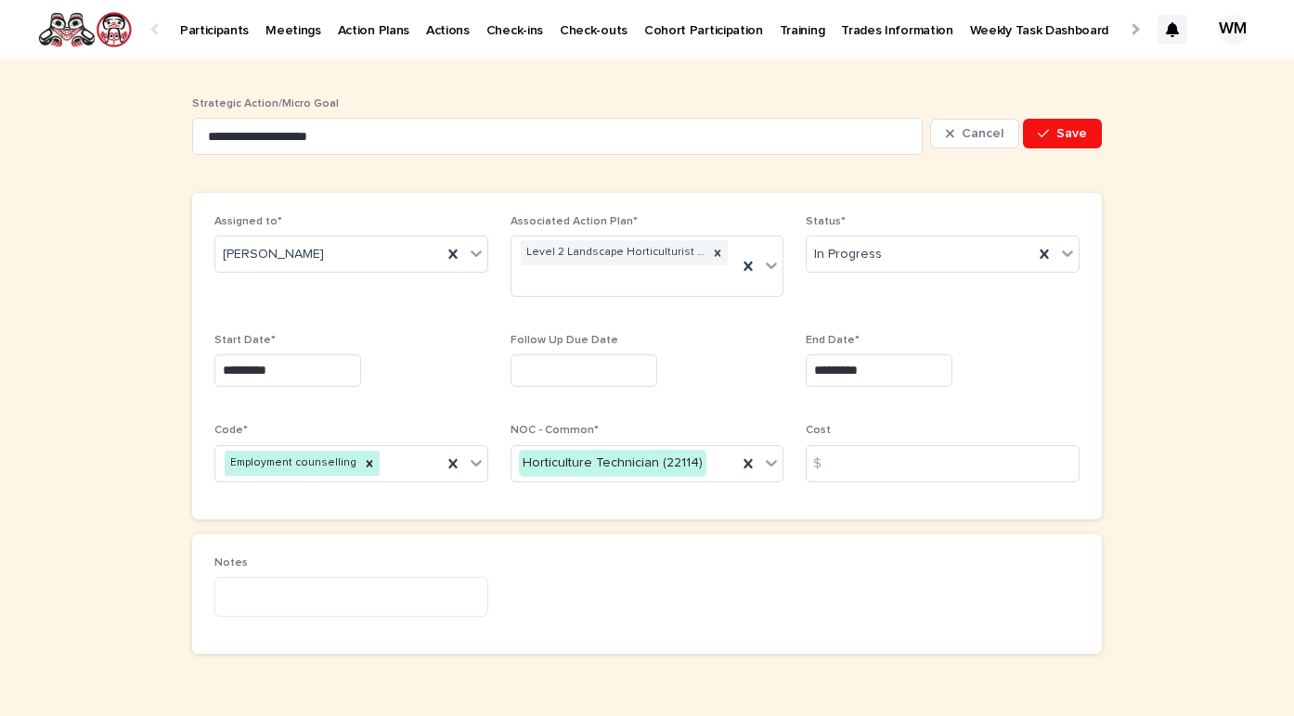
type input "*********"
click at [1068, 143] on button "Save" at bounding box center [1062, 134] width 79 height 30
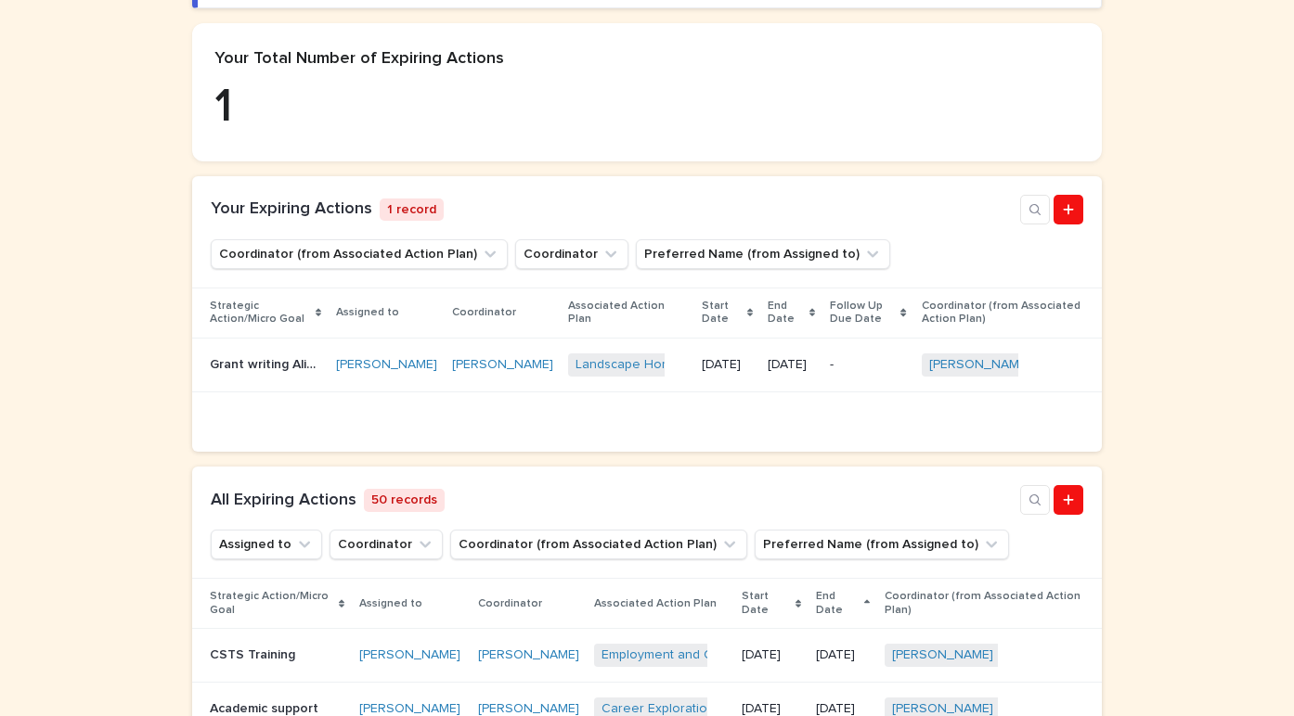
scroll to position [357, 0]
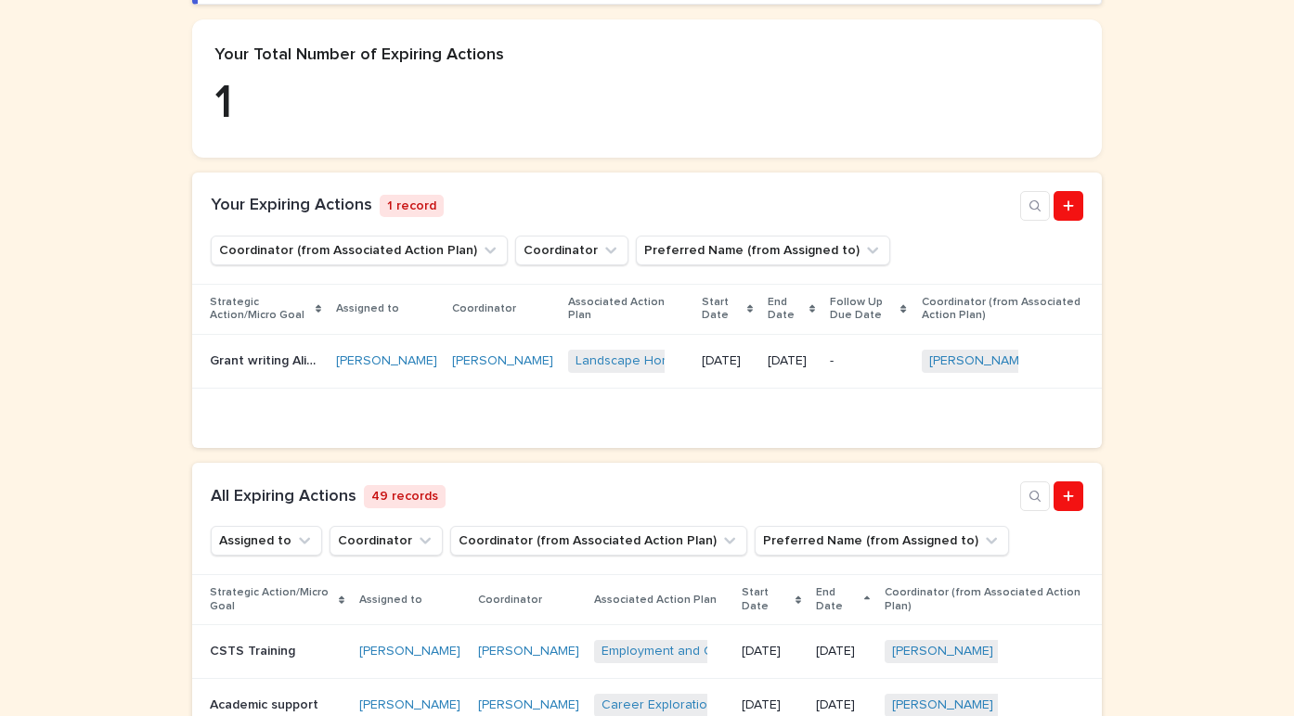
click at [302, 369] on p "Grant writing Alison course and certificate" at bounding box center [267, 359] width 115 height 19
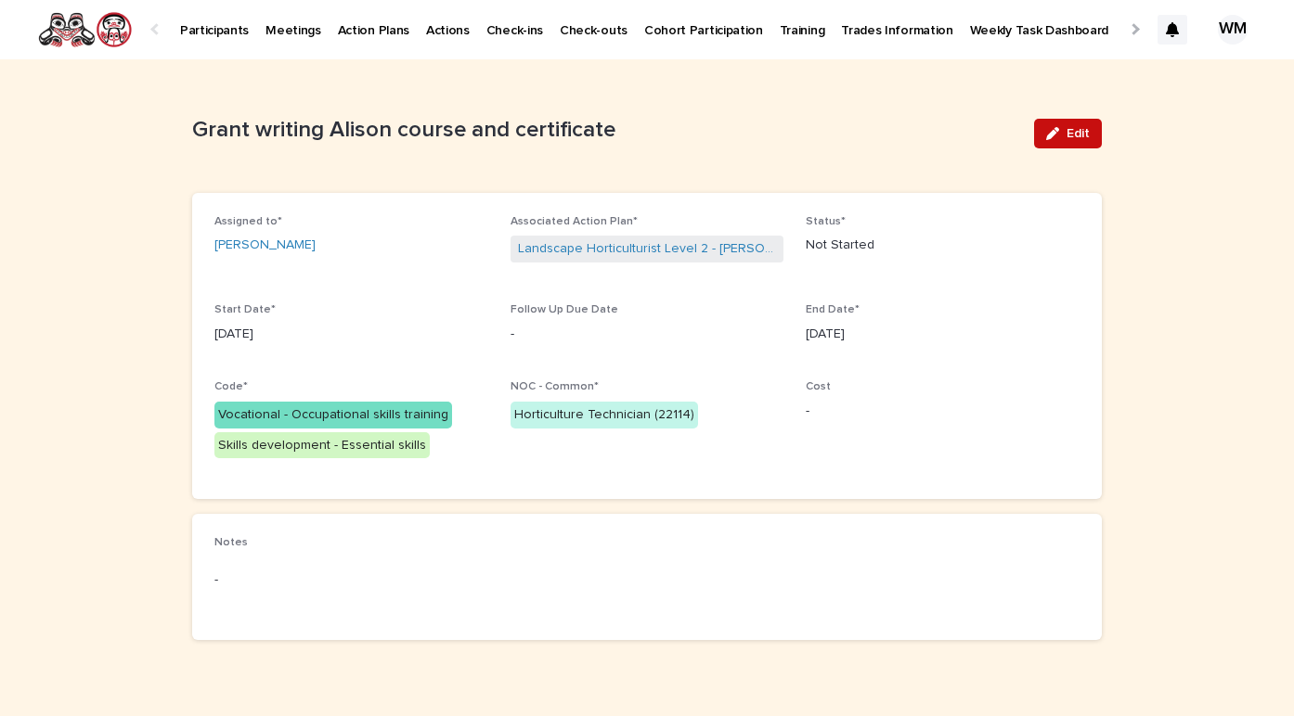
click at [1058, 139] on icon "button" at bounding box center [1052, 133] width 13 height 13
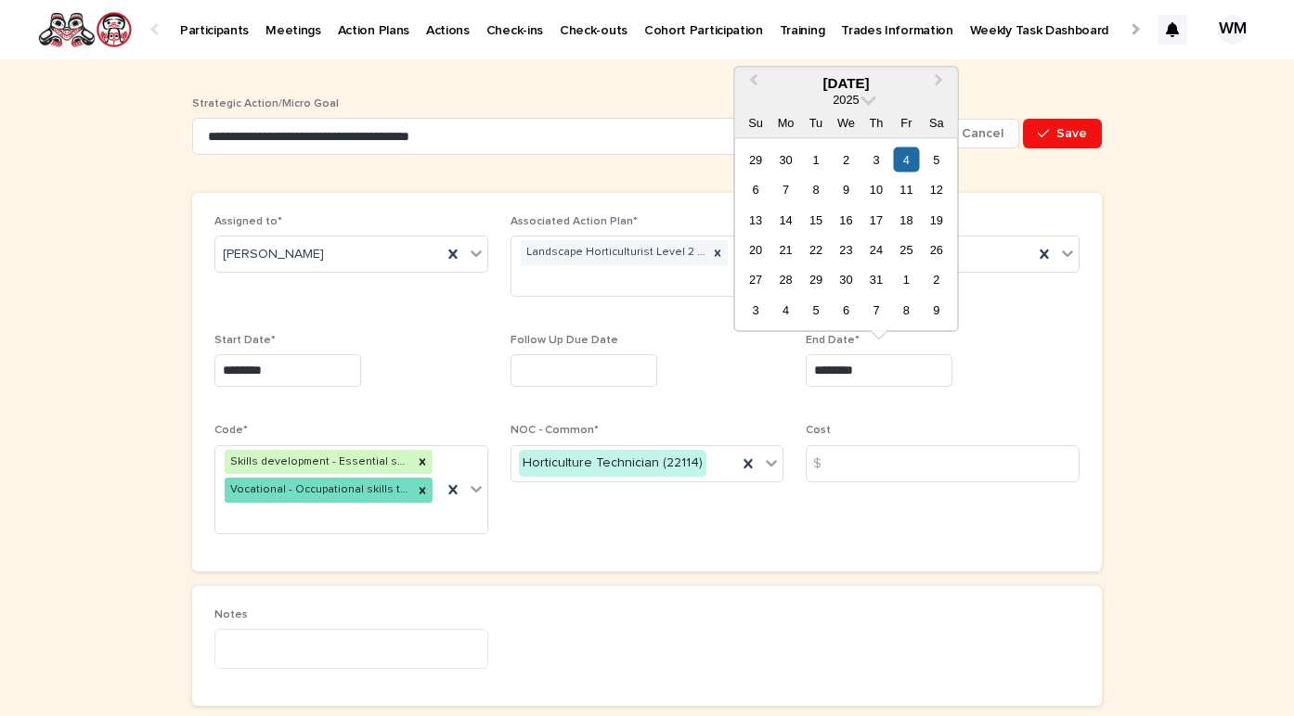
click at [877, 368] on input "********" at bounding box center [879, 371] width 147 height 32
click at [939, 79] on span "Next Month" at bounding box center [939, 82] width 0 height 25
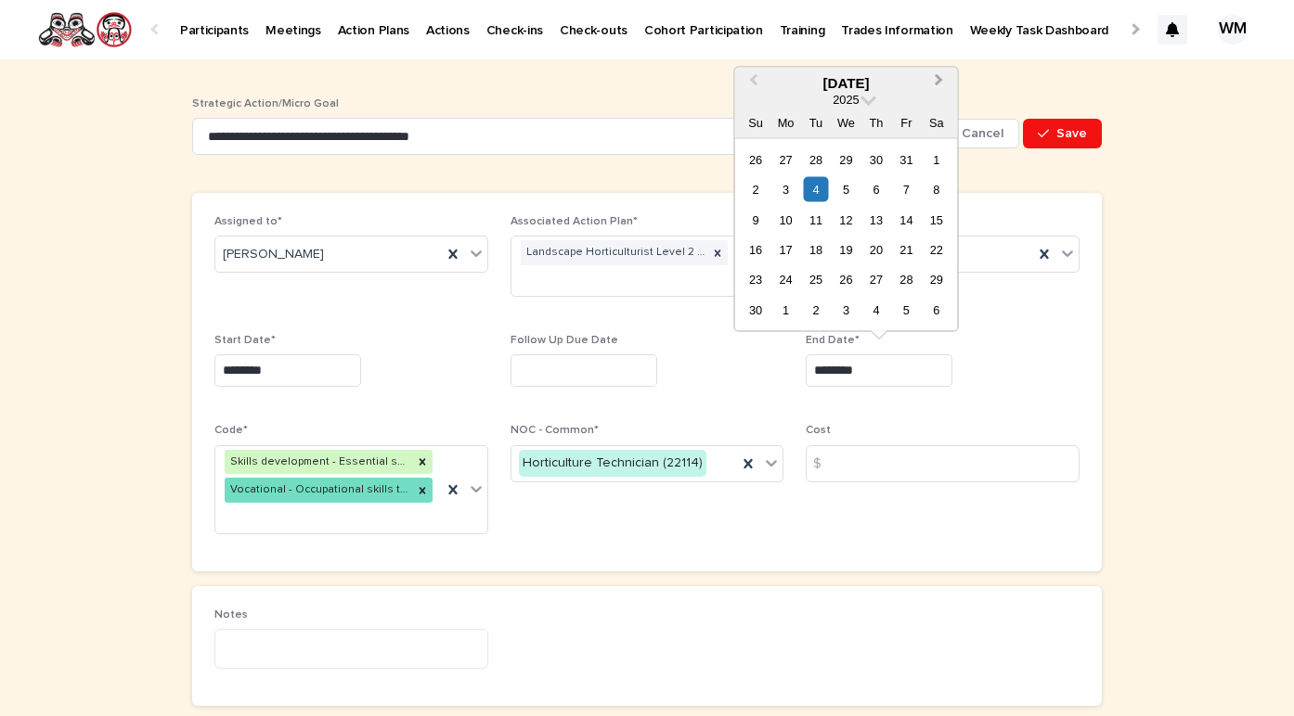
click at [939, 79] on span "Next Month" at bounding box center [939, 82] width 0 height 25
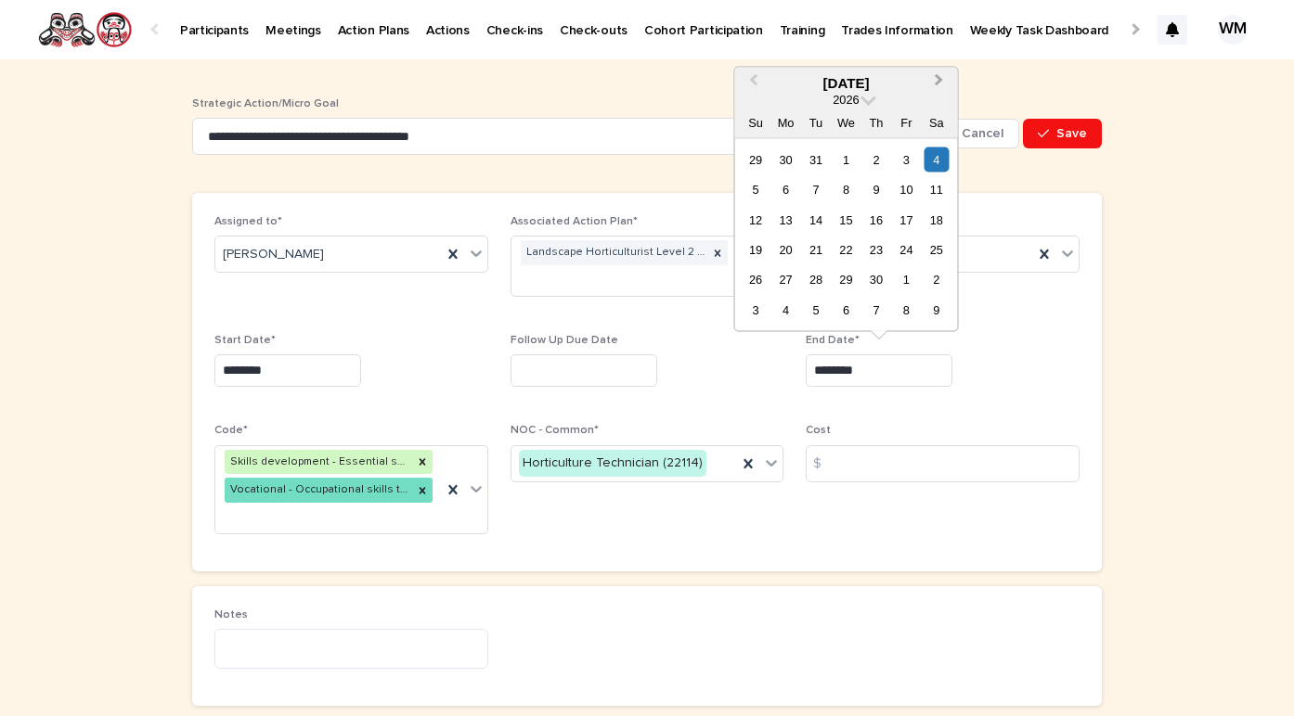
click at [939, 79] on span "Next Month" at bounding box center [939, 82] width 0 height 25
click at [1055, 140] on button "Save" at bounding box center [1062, 134] width 79 height 30
